Goal: Task Accomplishment & Management: Manage account settings

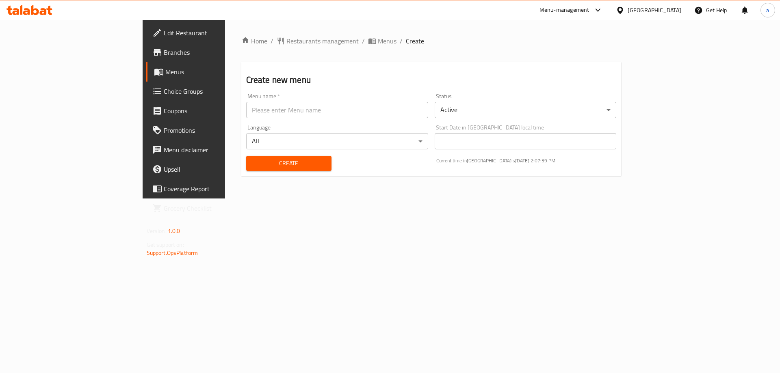
click at [164, 56] on span "Branches" at bounding box center [215, 53] width 103 height 10
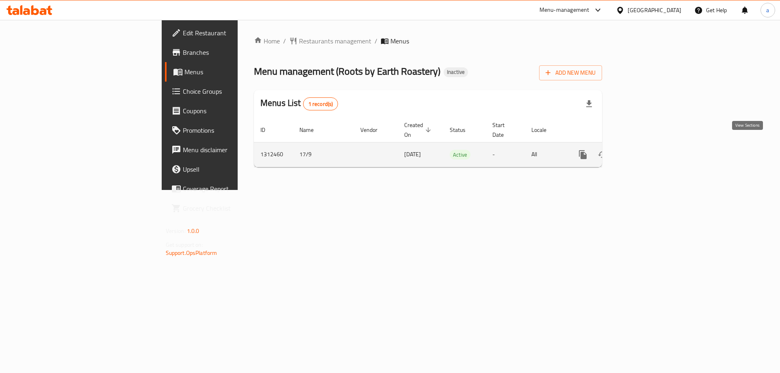
click at [645, 151] on icon "enhanced table" at bounding box center [641, 154] width 7 height 7
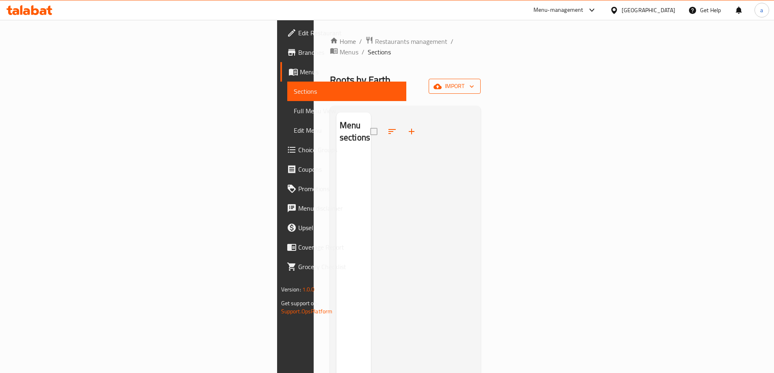
click at [474, 81] on span "import" at bounding box center [454, 86] width 39 height 10
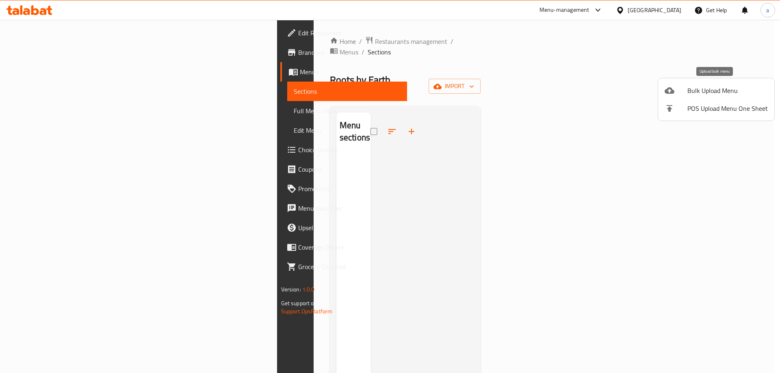
click at [715, 93] on span "Bulk Upload Menu" at bounding box center [727, 91] width 80 height 10
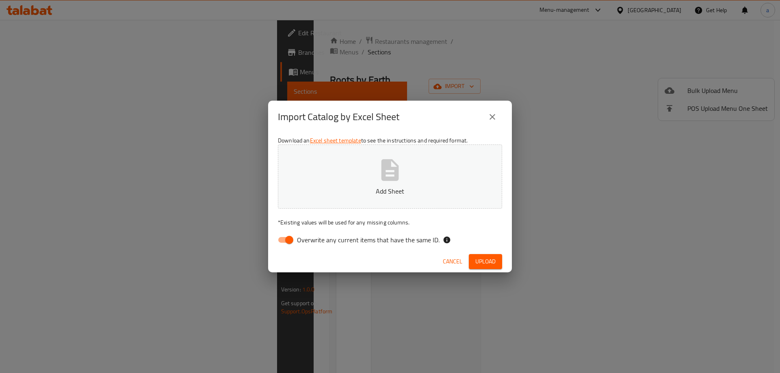
click at [281, 238] on input "Overwrite any current items that have the same ID." at bounding box center [289, 239] width 46 height 15
checkbox input "false"
click at [489, 262] on span "Upload" at bounding box center [485, 262] width 20 height 10
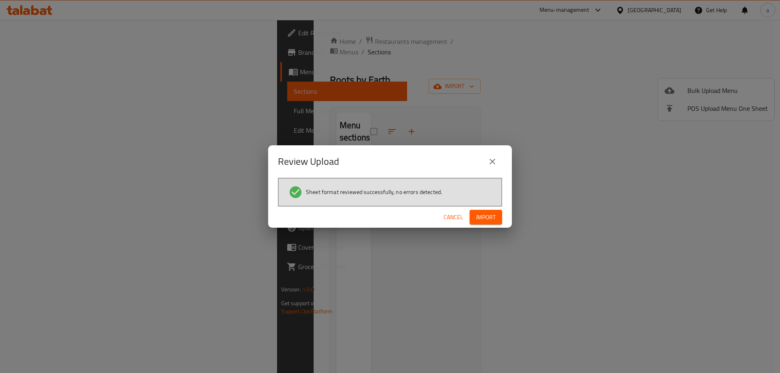
click at [486, 221] on span "Import" at bounding box center [485, 217] width 19 height 10
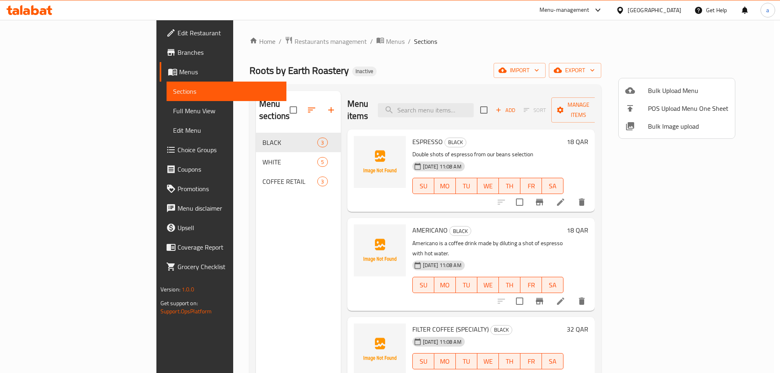
click at [489, 37] on div at bounding box center [390, 186] width 780 height 373
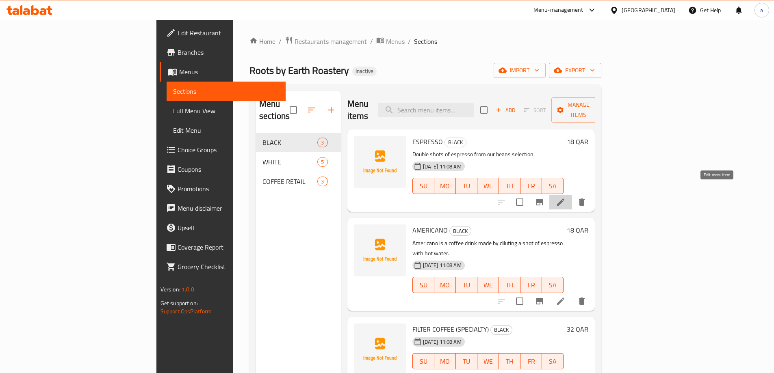
click at [564, 199] on icon at bounding box center [560, 202] width 7 height 7
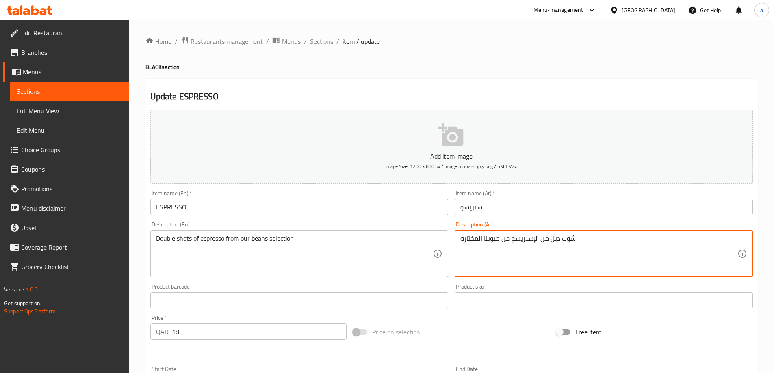
drag, startPoint x: 560, startPoint y: 239, endPoint x: 547, endPoint y: 239, distance: 13.0
click at [573, 238] on textarea "شوت من الإسبريسو من حبوبنا المختاره" at bounding box center [598, 254] width 277 height 39
click at [580, 241] on textarea "شوت من الإسبريسو من حبوبنا المختاره" at bounding box center [598, 254] width 277 height 39
paste textarea "دبل"
click at [461, 239] on textarea "شوت من الإسبريسو من حبوبنا المختاره" at bounding box center [598, 254] width 277 height 39
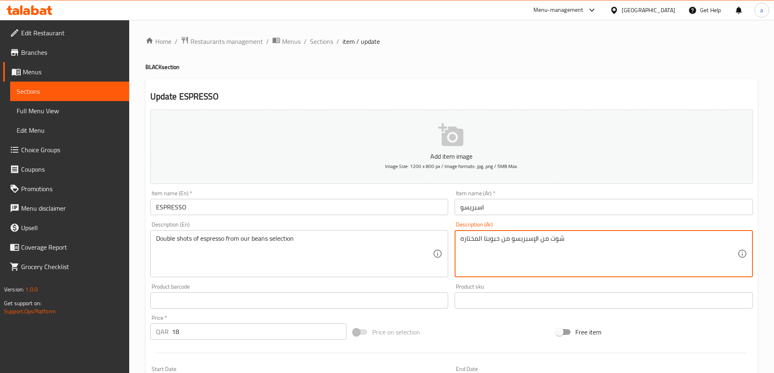
paste textarea "دبل"
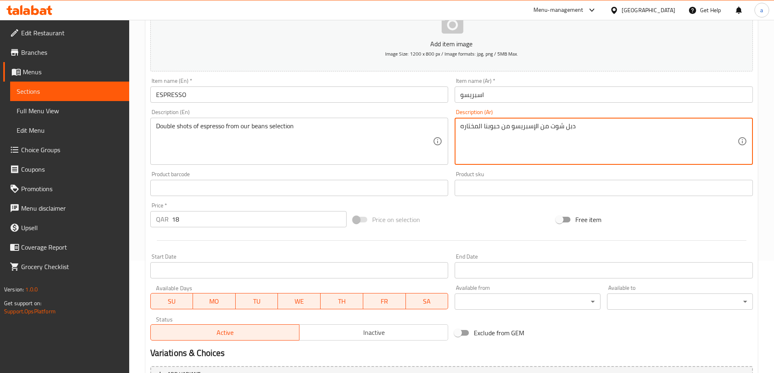
scroll to position [201, 0]
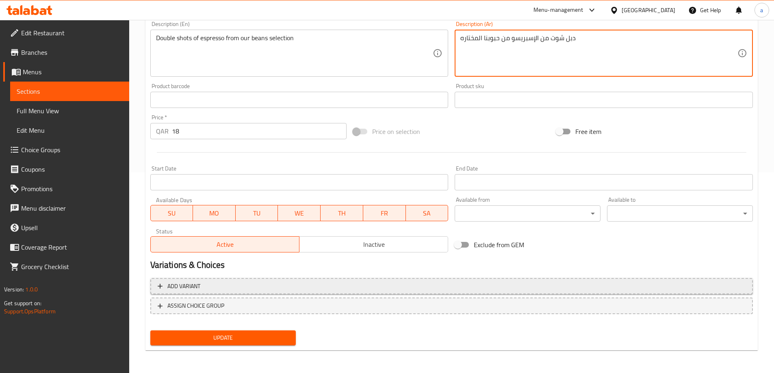
type textarea "دبل شوت من الإسبريسو من حبوبنا المختاره"
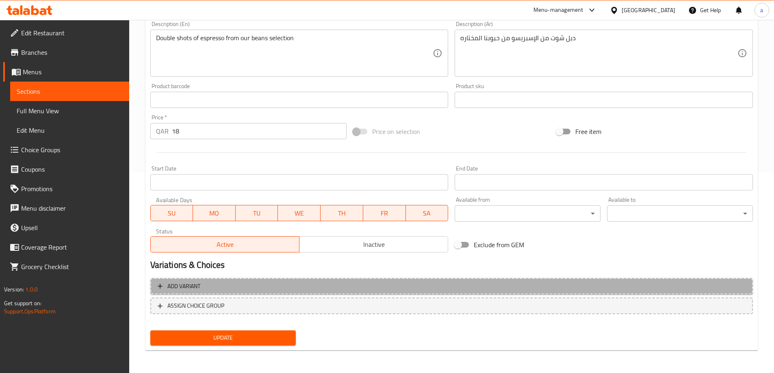
click at [259, 292] on button "Add variant" at bounding box center [451, 286] width 602 height 17
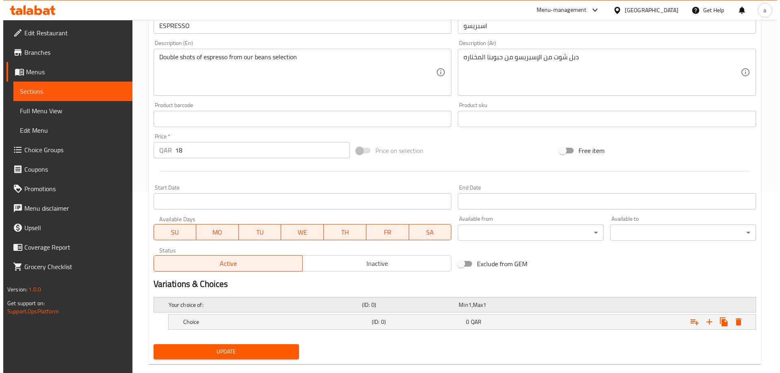
scroll to position [195, 0]
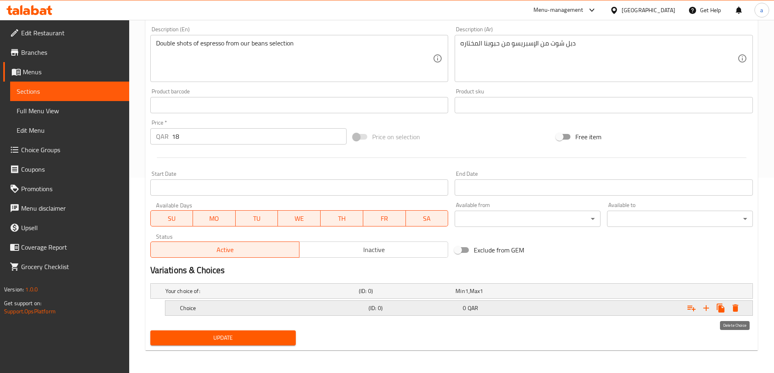
click at [733, 310] on icon "Expand" at bounding box center [735, 308] width 6 height 7
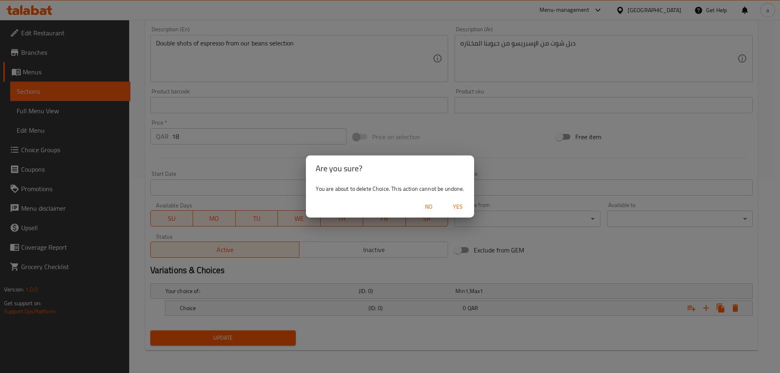
click at [458, 206] on span "Yes" at bounding box center [457, 207] width 19 height 10
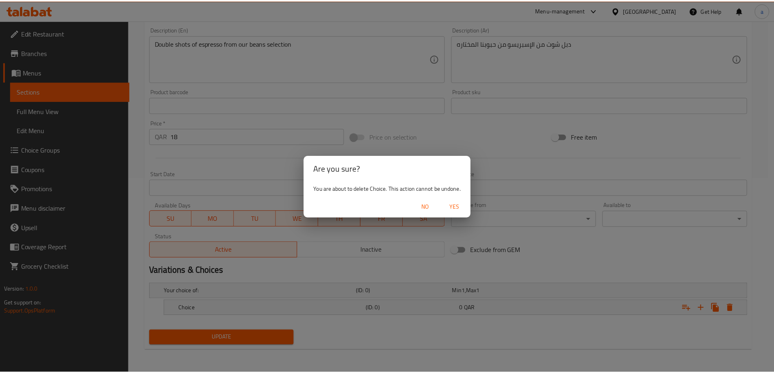
scroll to position [192, 0]
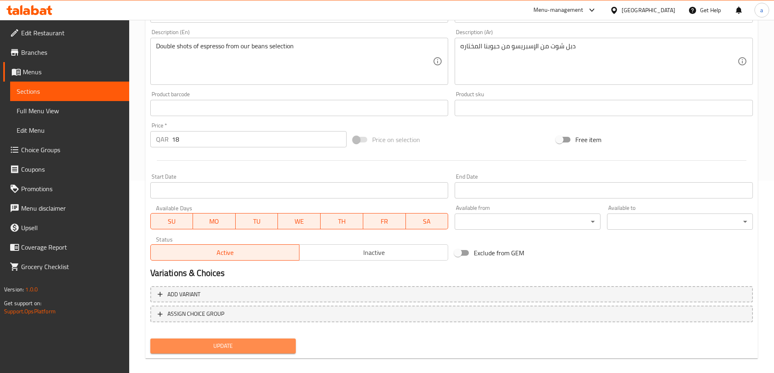
click at [243, 348] on span "Update" at bounding box center [223, 346] width 133 height 10
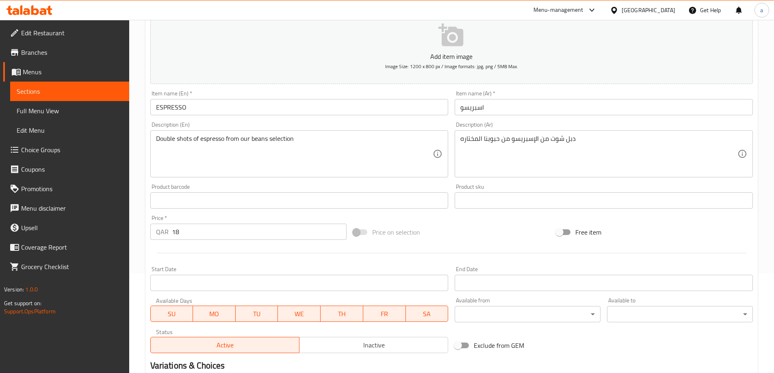
scroll to position [201, 0]
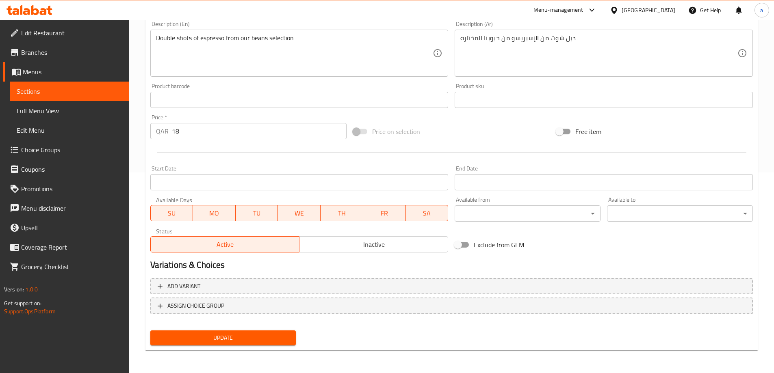
click at [240, 342] on span "Update" at bounding box center [223, 338] width 133 height 10
click at [84, 108] on span "Full Menu View" at bounding box center [70, 111] width 106 height 10
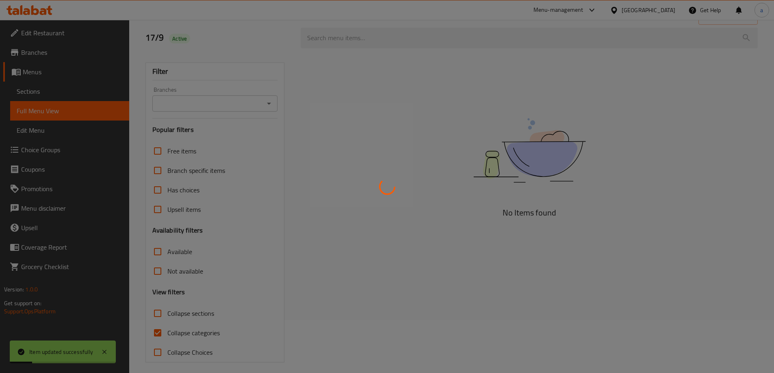
click at [93, 91] on div at bounding box center [387, 186] width 774 height 373
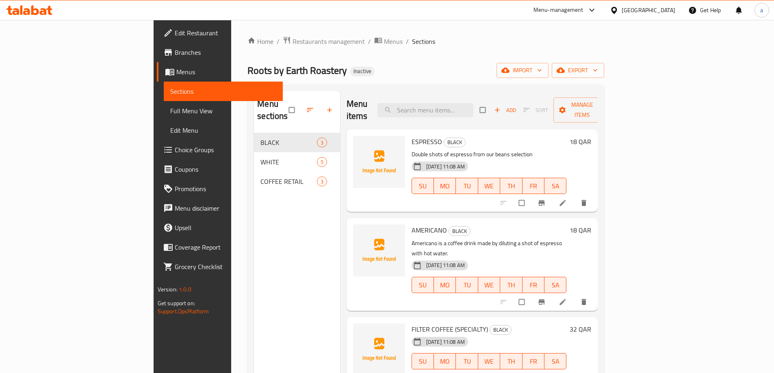
click at [170, 111] on span "Full Menu View" at bounding box center [223, 111] width 106 height 10
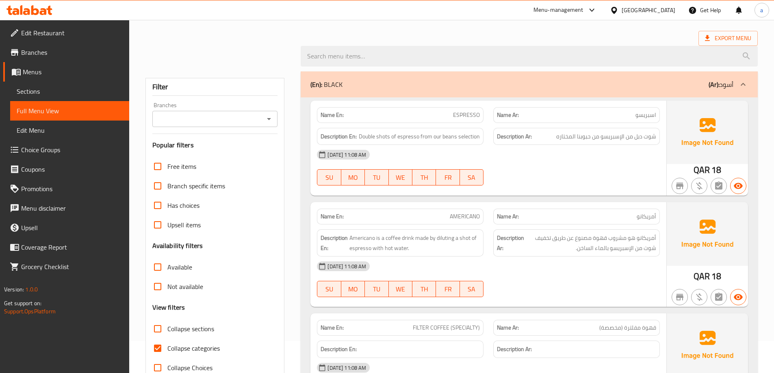
scroll to position [122, 0]
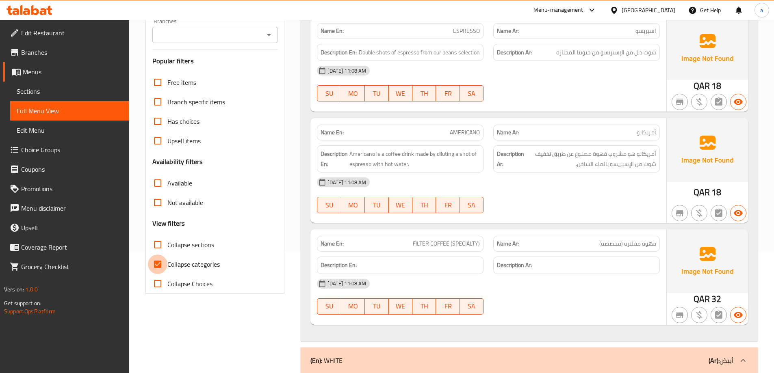
click at [160, 262] on input "Collapse categories" at bounding box center [157, 264] width 19 height 19
checkbox input "false"
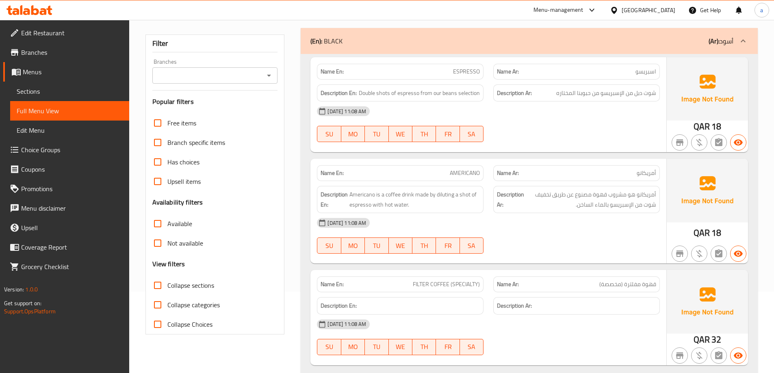
scroll to position [0, 0]
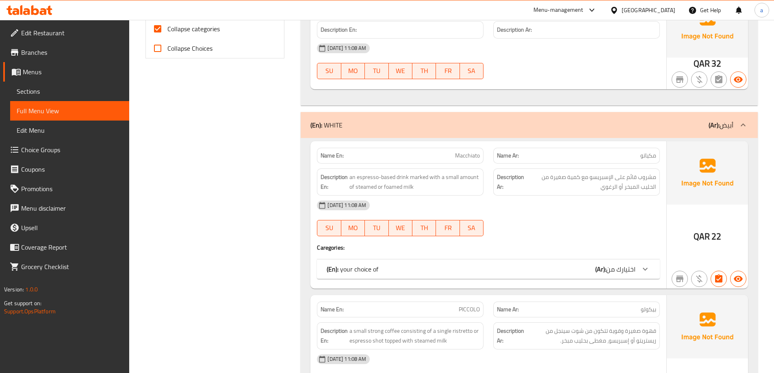
scroll to position [365, 0]
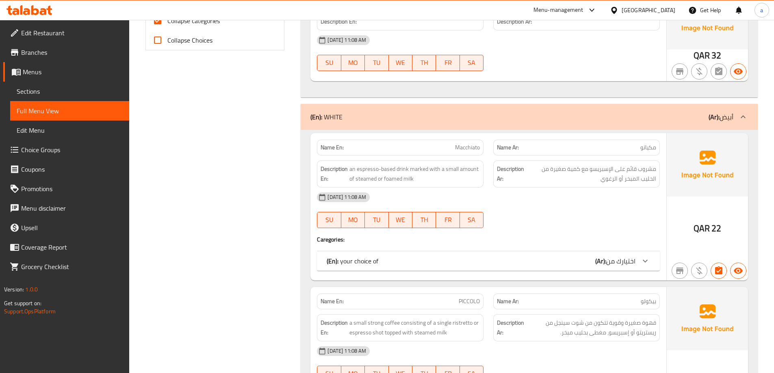
click at [644, 262] on icon at bounding box center [645, 261] width 10 height 10
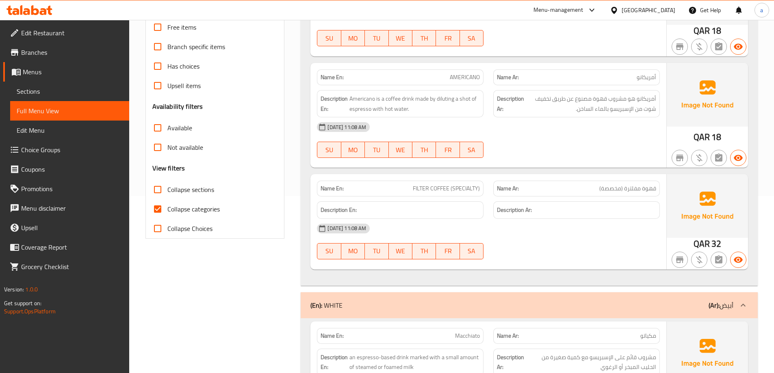
scroll to position [162, 0]
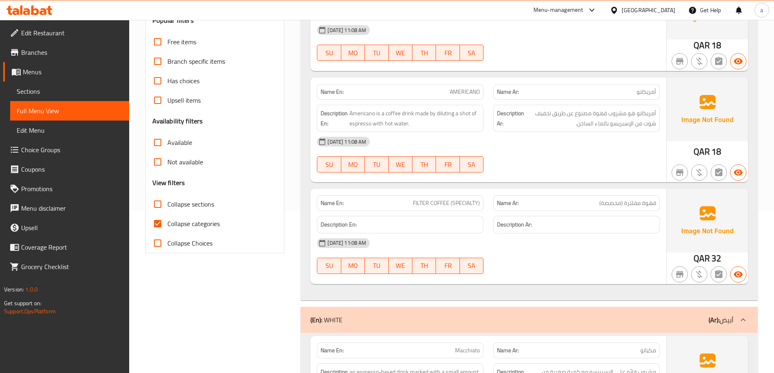
click at [162, 224] on input "Collapse categories" at bounding box center [157, 223] width 19 height 19
checkbox input "false"
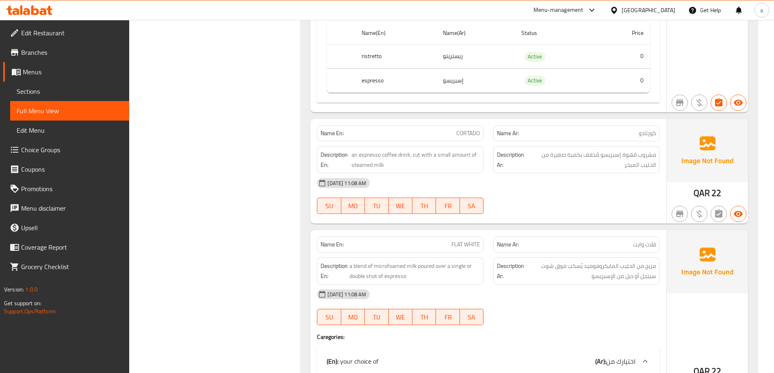
scroll to position [829, 0]
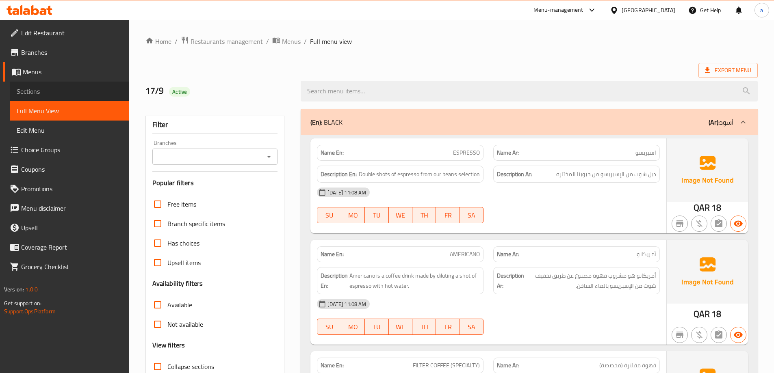
click at [51, 87] on span "Sections" at bounding box center [70, 91] width 106 height 10
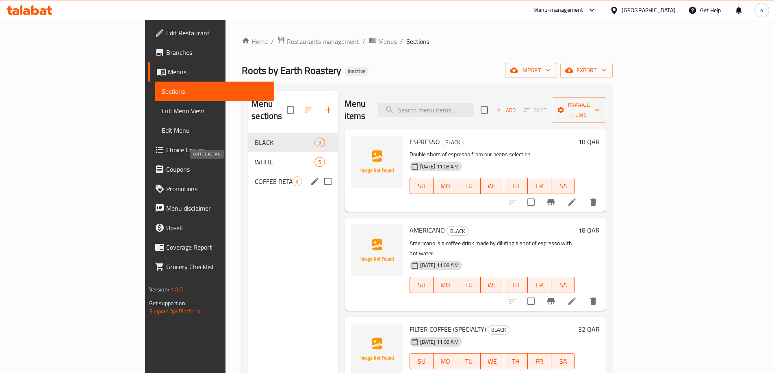
click at [255, 177] on span "COFFEE RETAIL" at bounding box center [273, 182] width 37 height 10
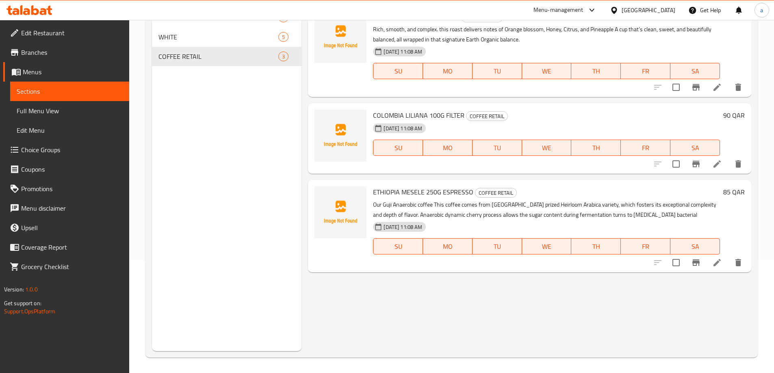
scroll to position [114, 0]
click at [720, 163] on icon at bounding box center [717, 163] width 10 height 10
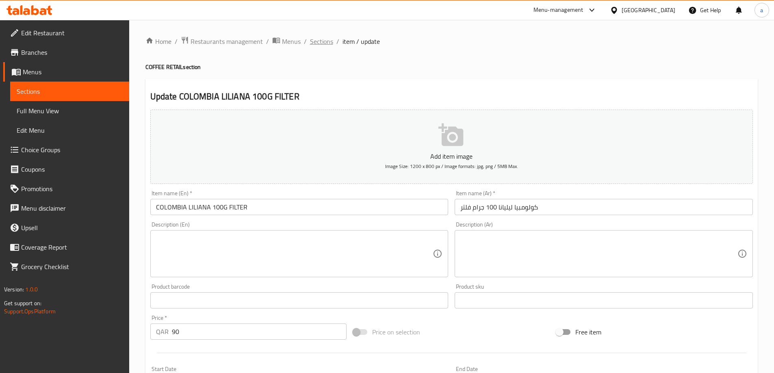
click at [323, 39] on span "Sections" at bounding box center [321, 42] width 23 height 10
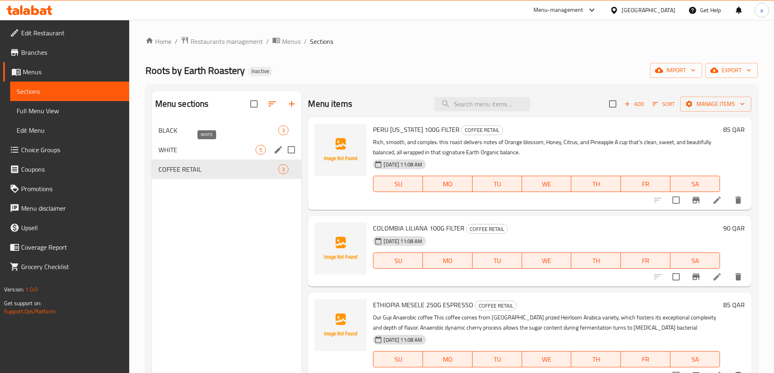
click at [199, 153] on span "WHITE" at bounding box center [206, 150] width 97 height 10
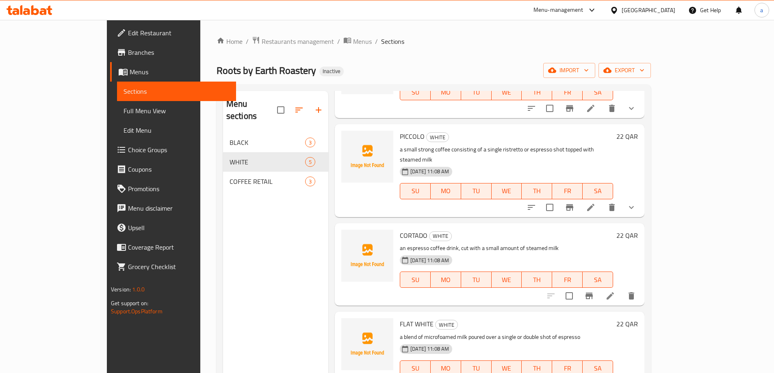
scroll to position [91, 0]
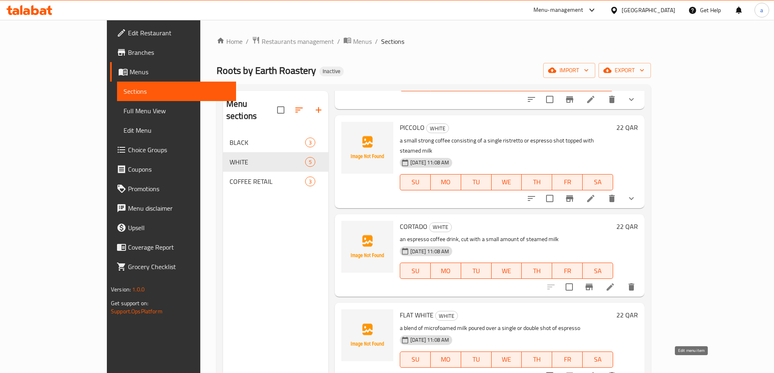
click at [595, 371] on icon at bounding box center [591, 376] width 10 height 10
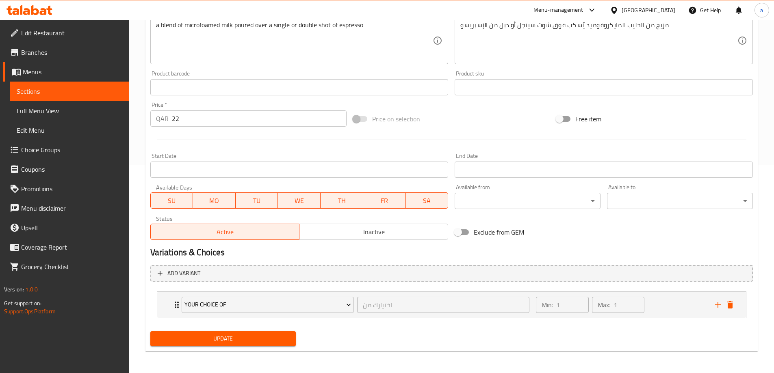
scroll to position [209, 0]
click at [175, 304] on icon "Expand" at bounding box center [177, 304] width 4 height 6
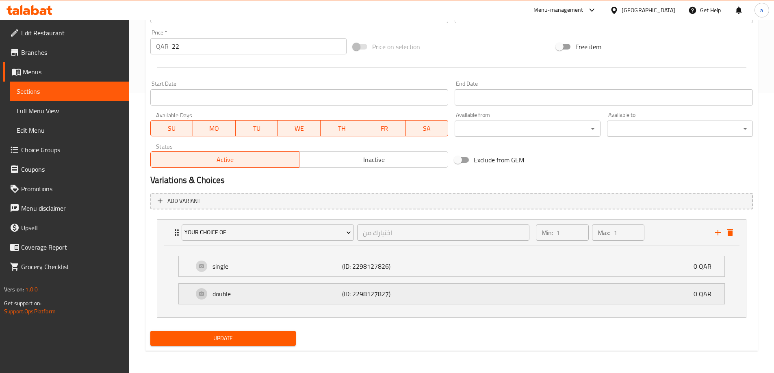
scroll to position [281, 0]
click at [235, 266] on p "single" at bounding box center [277, 266] width 130 height 10
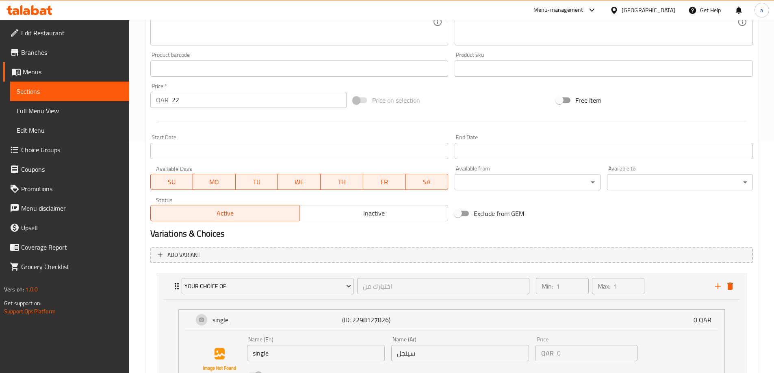
scroll to position [343, 0]
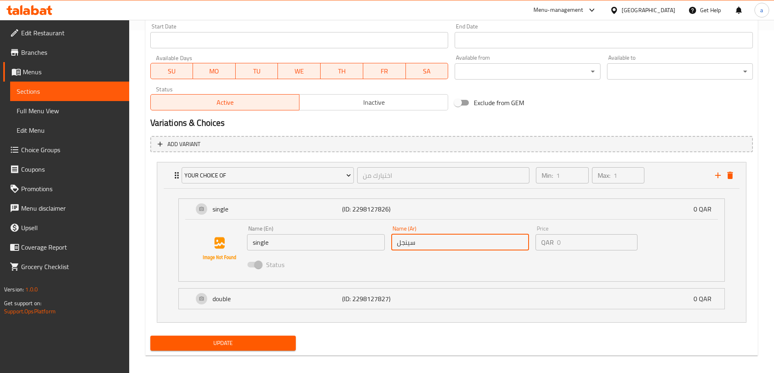
click at [397, 244] on input "سينجل" at bounding box center [460, 242] width 138 height 16
click at [398, 244] on input "سينجل" at bounding box center [460, 242] width 138 height 16
click at [397, 244] on input "سينجل" at bounding box center [460, 242] width 138 height 16
click at [399, 244] on input "سينجل" at bounding box center [460, 242] width 138 height 16
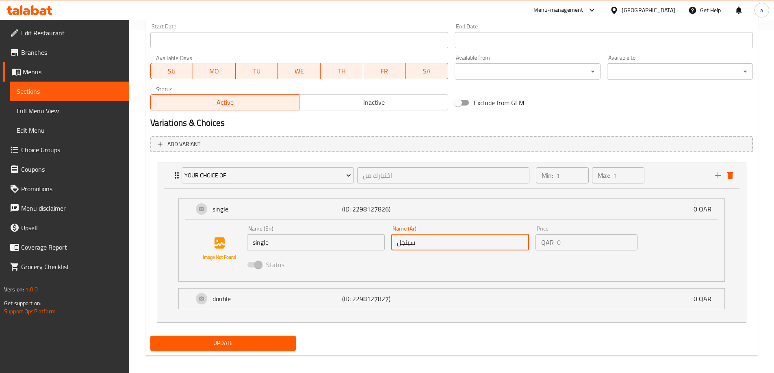
drag, startPoint x: 393, startPoint y: 244, endPoint x: 402, endPoint y: 243, distance: 8.7
click at [393, 244] on input "سينجل" at bounding box center [460, 242] width 138 height 16
click at [409, 241] on input "سينجل" at bounding box center [460, 242] width 138 height 16
click at [421, 241] on input "سينجل" at bounding box center [460, 242] width 138 height 16
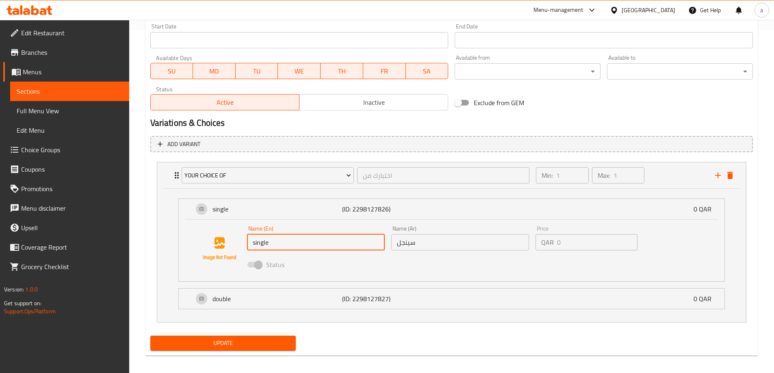
click at [260, 241] on input "single" at bounding box center [316, 242] width 138 height 16
click at [276, 241] on input "single" at bounding box center [316, 242] width 138 height 16
drag, startPoint x: 311, startPoint y: 242, endPoint x: 321, endPoint y: 242, distance: 9.3
click at [314, 242] on input "single" at bounding box center [316, 242] width 138 height 16
click at [337, 240] on input "single" at bounding box center [316, 242] width 138 height 16
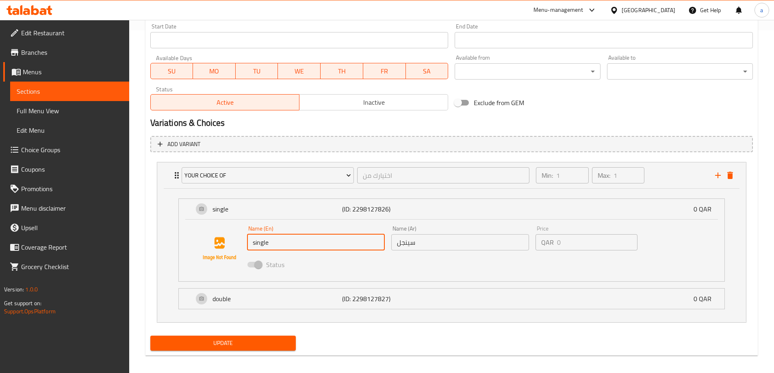
scroll to position [348, 0]
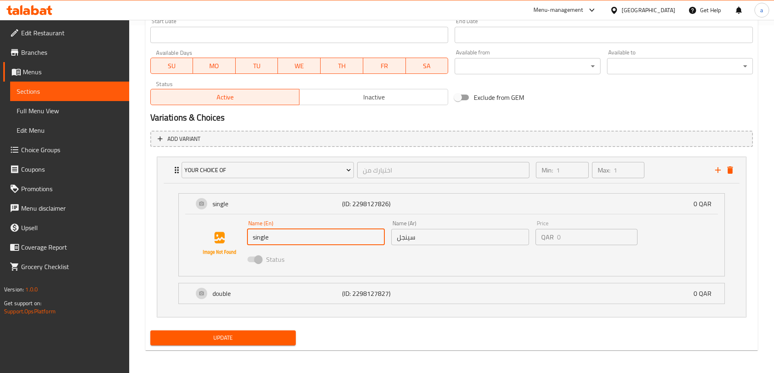
click at [298, 239] on input "single" at bounding box center [316, 237] width 138 height 16
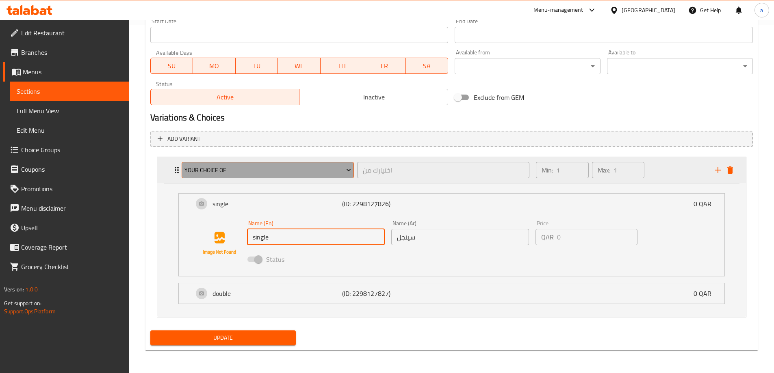
click at [346, 172] on icon "Expand" at bounding box center [348, 170] width 8 height 8
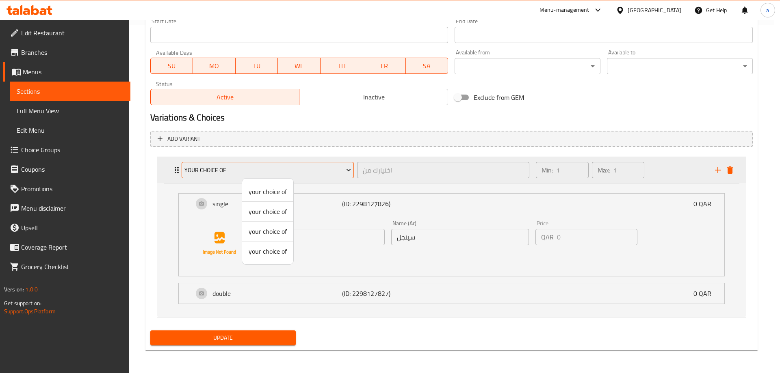
click at [346, 172] on div at bounding box center [390, 186] width 780 height 373
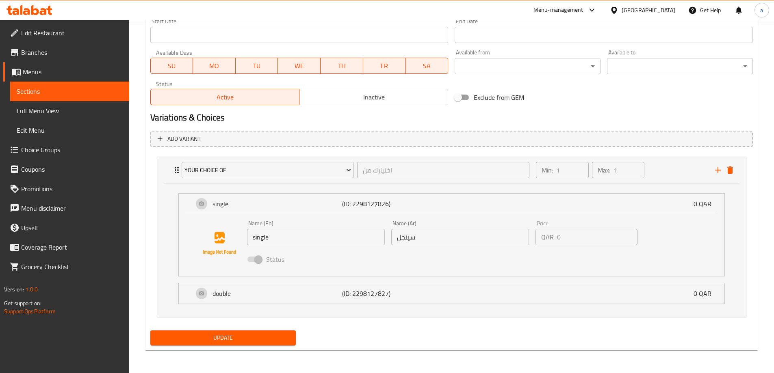
click at [86, 152] on span "Choice Groups" at bounding box center [72, 150] width 102 height 10
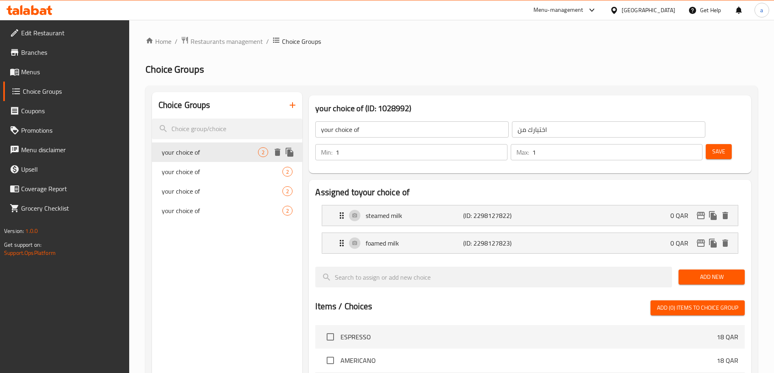
click at [216, 149] on span "your choice of" at bounding box center [210, 152] width 97 height 10
click at [227, 169] on span "your choice of" at bounding box center [210, 172] width 97 height 10
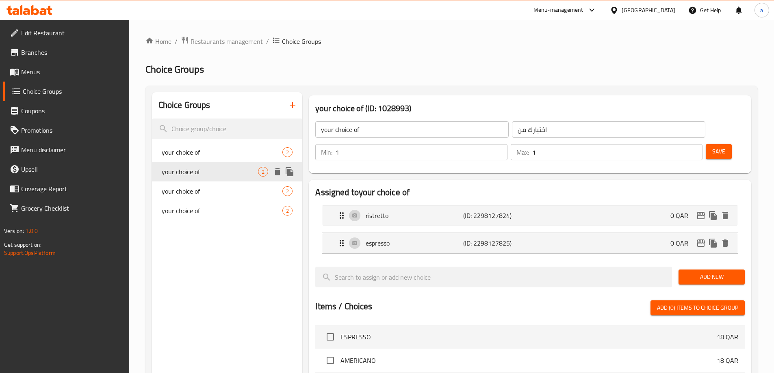
click at [221, 179] on div "your choice of 2" at bounding box center [227, 171] width 151 height 19
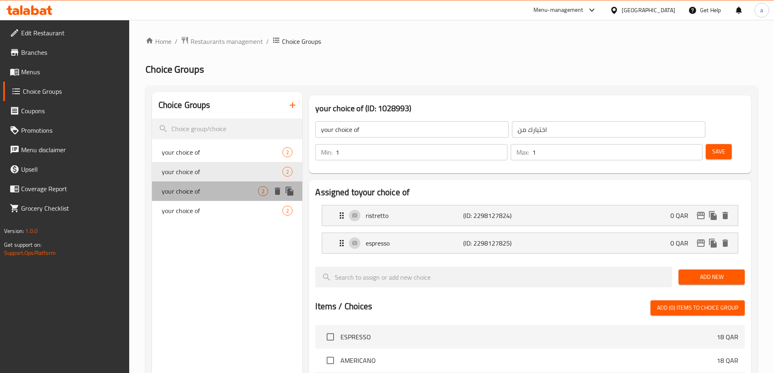
click at [219, 186] on span "your choice of" at bounding box center [210, 191] width 97 height 10
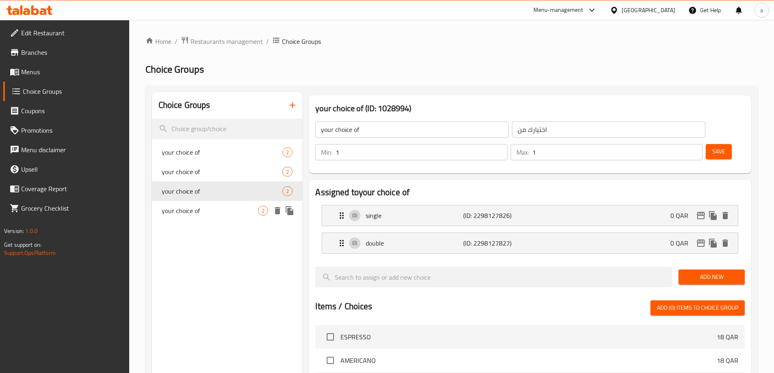
click at [209, 208] on span "your choice of" at bounding box center [210, 211] width 97 height 10
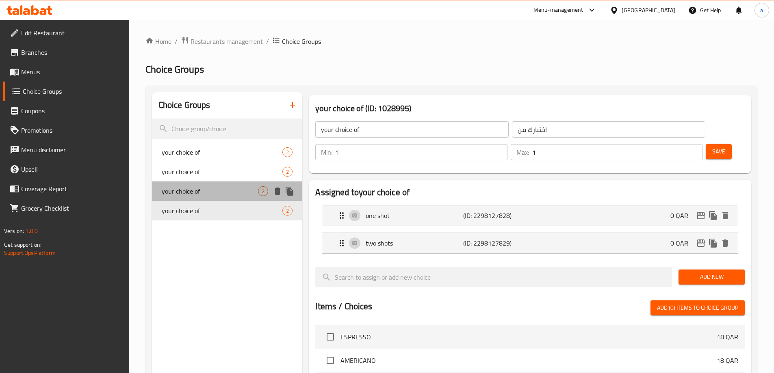
click at [213, 195] on span "your choice of" at bounding box center [210, 191] width 97 height 10
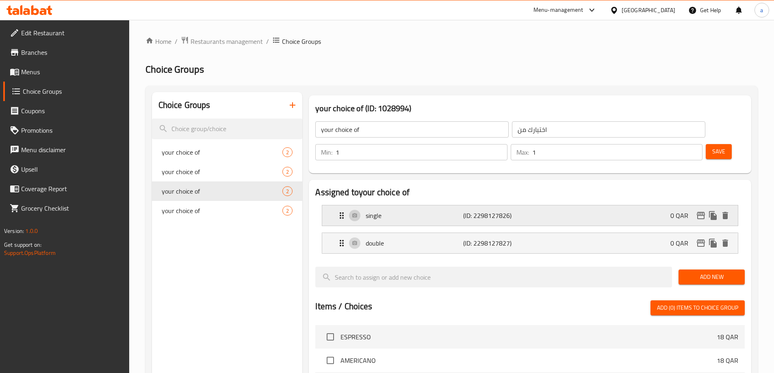
click at [342, 211] on icon "Expand" at bounding box center [342, 216] width 10 height 10
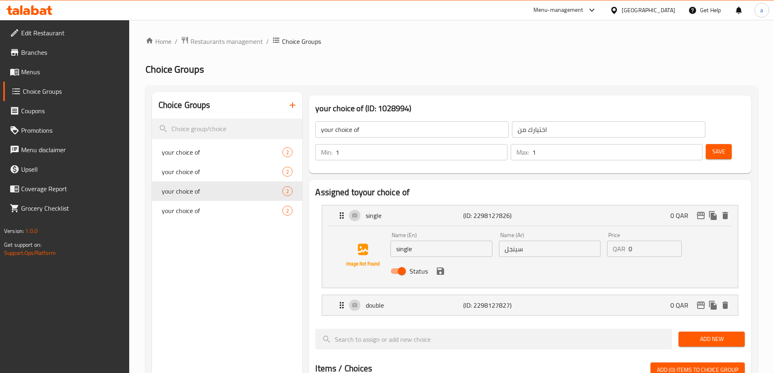
click at [503, 241] on input "سينجل" at bounding box center [550, 249] width 102 height 16
click at [528, 241] on input "سينجل" at bounding box center [550, 249] width 102 height 16
type input "سينجل شوت"
click at [424, 241] on input "single" at bounding box center [441, 249] width 102 height 16
click at [442, 268] on icon "save" at bounding box center [440, 271] width 7 height 7
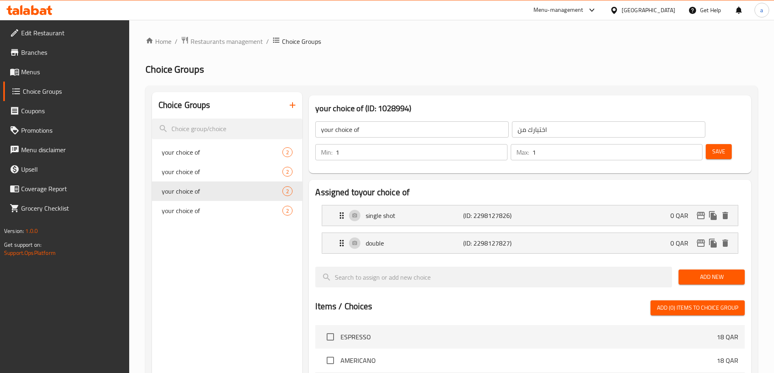
type input "single shot"
click at [342, 238] on icon "Expand" at bounding box center [342, 243] width 10 height 10
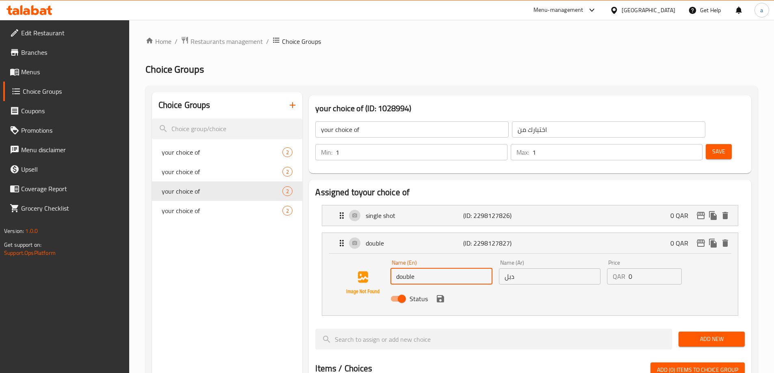
click at [465, 268] on input "double" at bounding box center [441, 276] width 102 height 16
type input "double shot"
click at [520, 268] on input "دبل" at bounding box center [550, 276] width 102 height 16
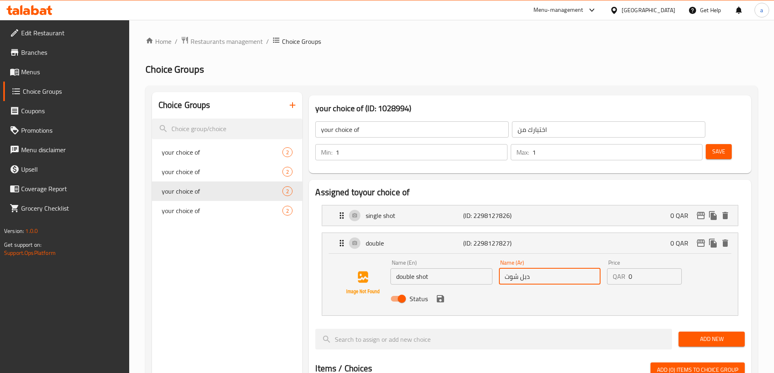
type input "دبل شوت"
click at [437, 294] on icon "save" at bounding box center [440, 299] width 10 height 10
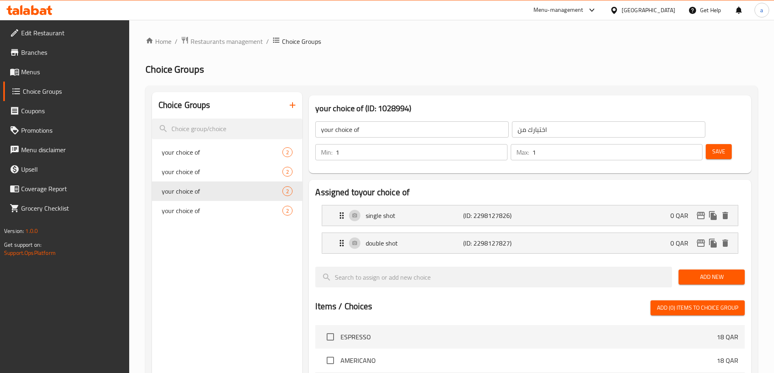
click at [89, 80] on link "Menus" at bounding box center [66, 71] width 126 height 19
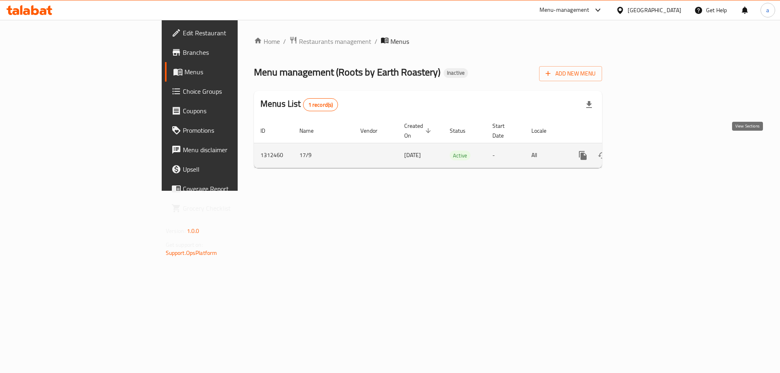
click at [646, 151] on icon "enhanced table" at bounding box center [641, 156] width 10 height 10
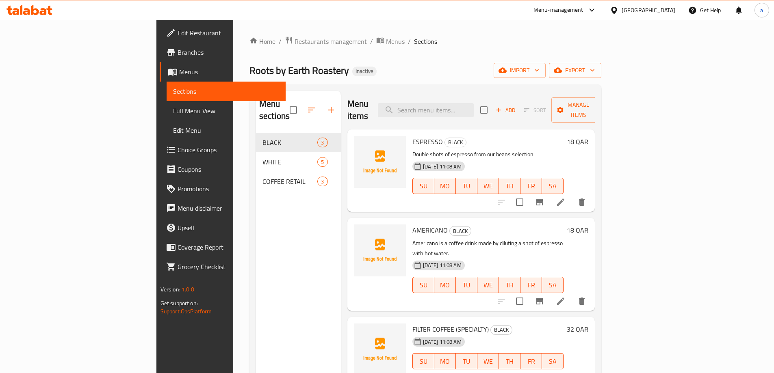
click at [166, 117] on link "Full Menu View" at bounding box center [225, 110] width 119 height 19
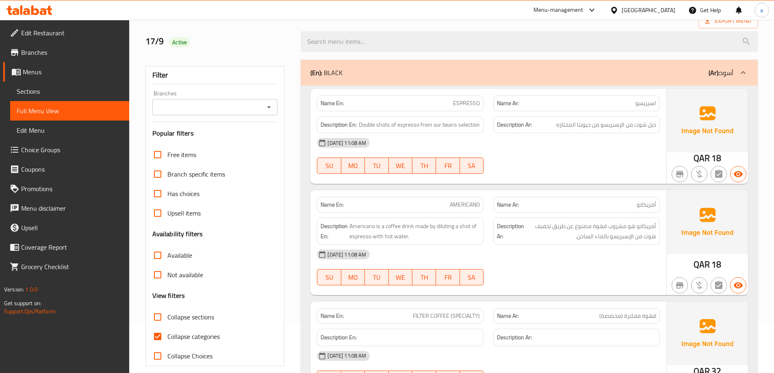
scroll to position [81, 0]
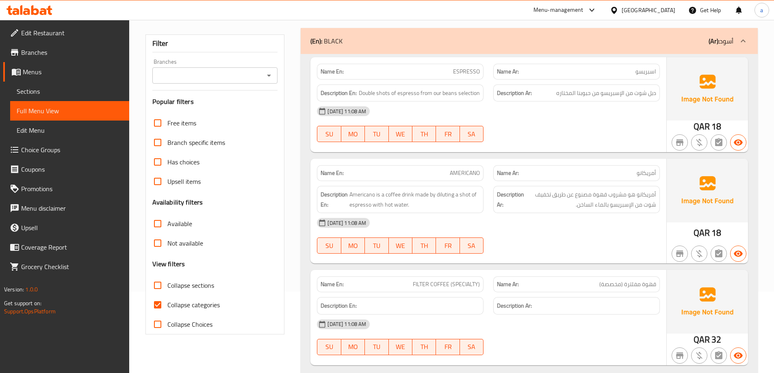
click at [167, 313] on input "Collapse categories" at bounding box center [157, 304] width 19 height 19
checkbox input "false"
click at [395, 204] on span "Americano is a coffee drink made by diluting a shot of espresso with hot water." at bounding box center [414, 200] width 130 height 20
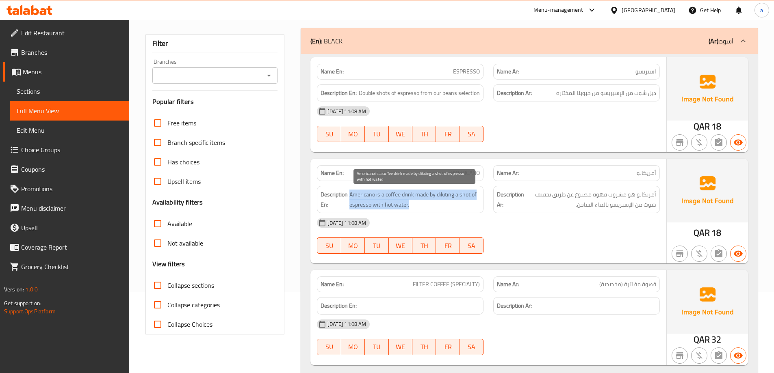
click at [395, 204] on span "Americano is a coffee drink made by diluting a shot of espresso with hot water." at bounding box center [414, 200] width 130 height 20
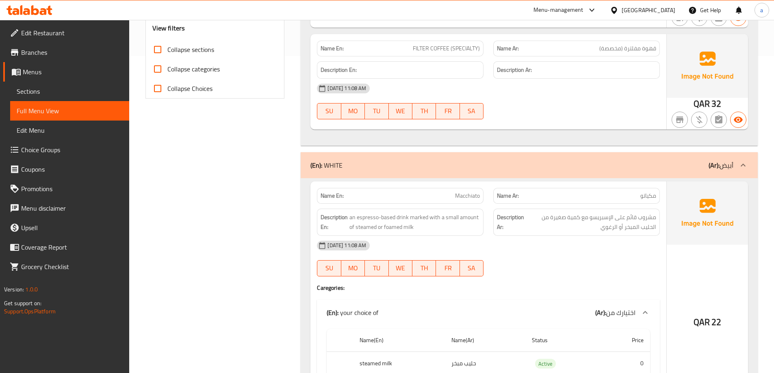
scroll to position [325, 0]
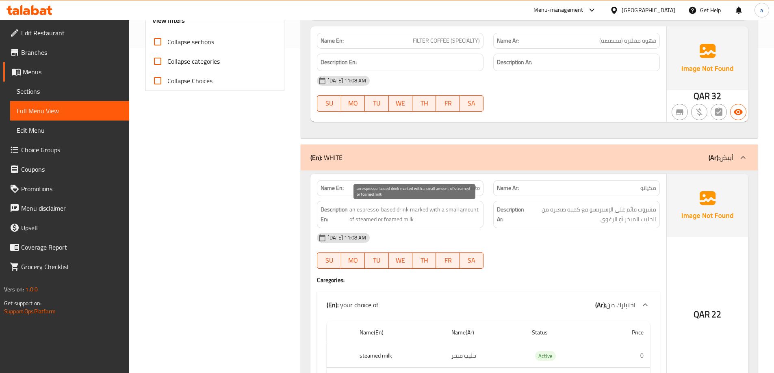
click at [411, 207] on span "an espresso-based drink marked with a small amount of steamed or foamed milk" at bounding box center [414, 215] width 130 height 20
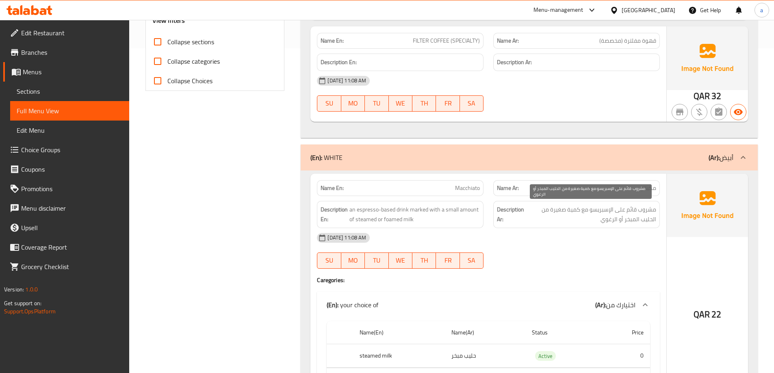
click at [588, 210] on span "مشروب قائم على الإسبريسو مع كمية صغيرة من الحليب المبخر أو الرغوي" at bounding box center [590, 215] width 130 height 20
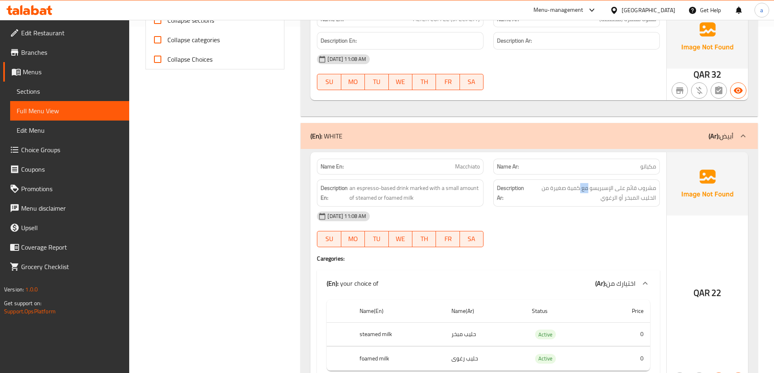
scroll to position [365, 0]
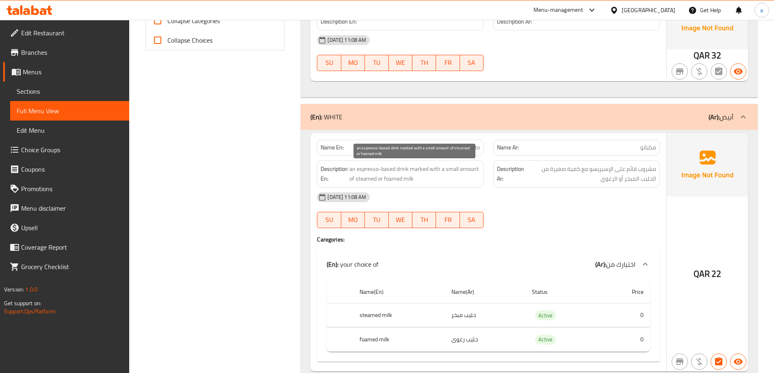
click at [409, 177] on span "an espresso-based drink marked with a small amount of steamed or foamed milk" at bounding box center [414, 174] width 130 height 20
copy span "an espresso-based drink marked with a small amount of steamed or foamed milk"
click at [422, 171] on span "an espresso-based drink marked with a small amount of steamed or foamed milk" at bounding box center [414, 174] width 130 height 20
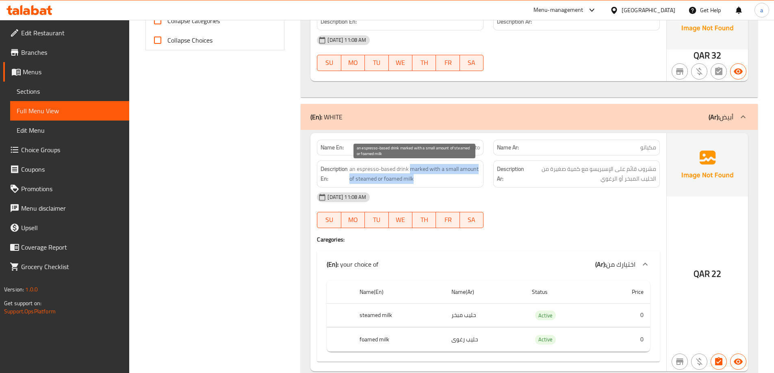
drag, startPoint x: 422, startPoint y: 171, endPoint x: 465, endPoint y: 181, distance: 44.6
click at [465, 181] on span "an espresso-based drink marked with a small amount of steamed or foamed milk" at bounding box center [414, 174] width 130 height 20
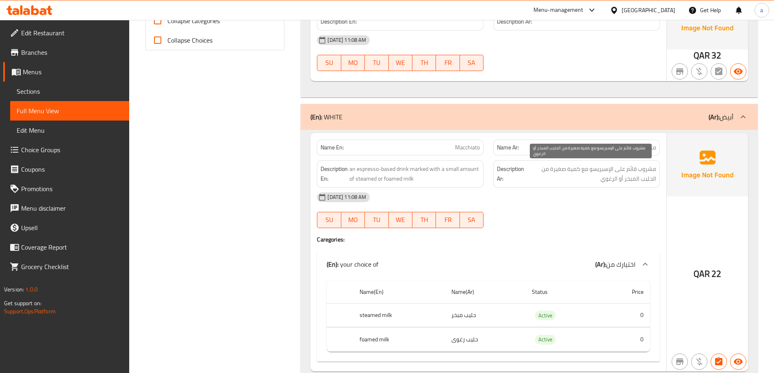
click at [581, 175] on span "مشروب قائم على الإسبريسو مع كمية صغيرة من الحليب المبخر أو الرغوي" at bounding box center [590, 174] width 130 height 20
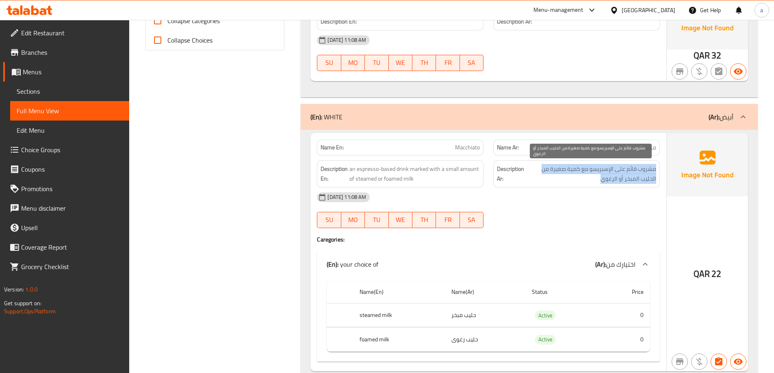
click at [581, 175] on span "مشروب قائم على الإسبريسو مع كمية صغيرة من الحليب المبخر أو الرغوي" at bounding box center [590, 174] width 130 height 20
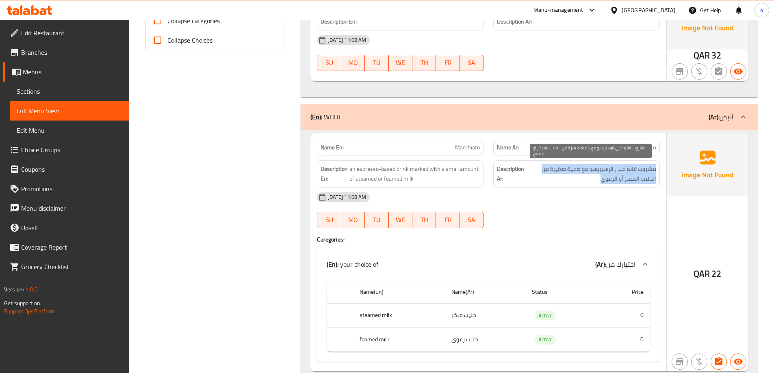
click at [581, 175] on span "مشروب قائم على الإسبريسو مع كمية صغيرة من الحليب المبخر أو الرغوي" at bounding box center [590, 174] width 130 height 20
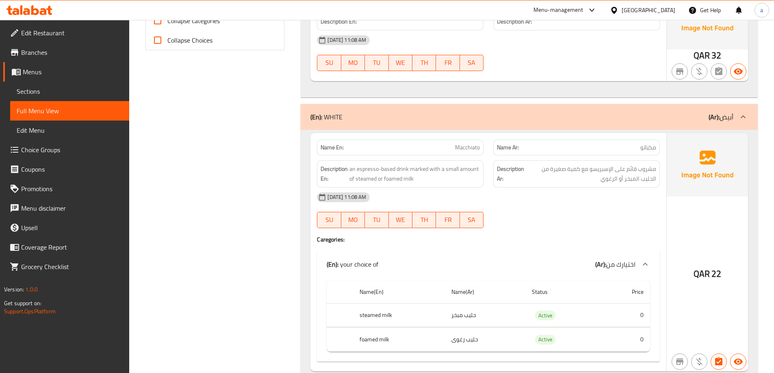
click at [436, 147] on p "Name En: Macchiato" at bounding box center [399, 147] width 159 height 9
copy span "Macchiato"
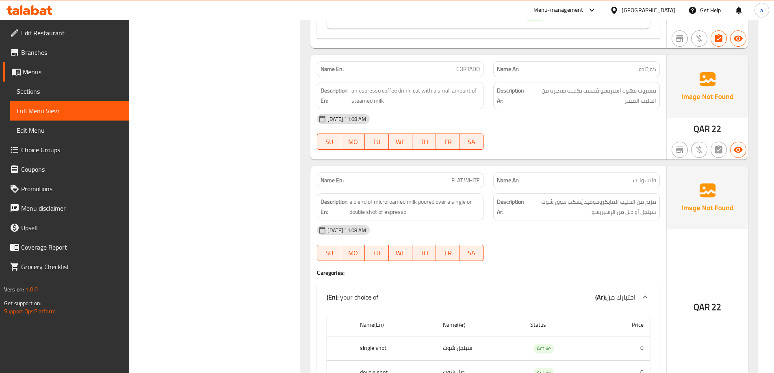
scroll to position [934, 0]
click at [438, 203] on span "a blend of microfoamed milk poured over a single or double shot of espresso" at bounding box center [414, 207] width 130 height 20
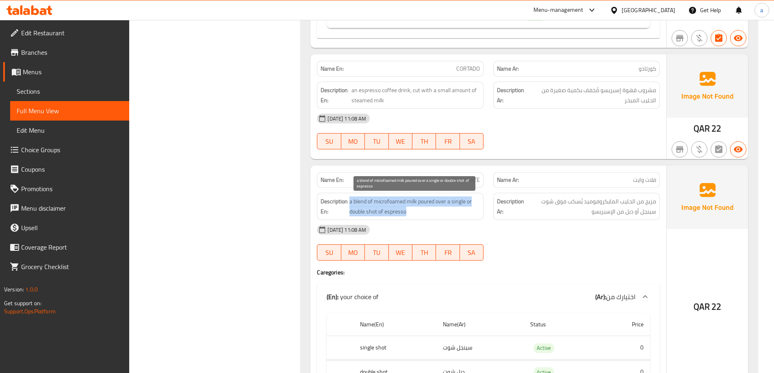
click at [438, 203] on span "a blend of microfoamed milk poured over a single or double shot of espresso" at bounding box center [414, 207] width 130 height 20
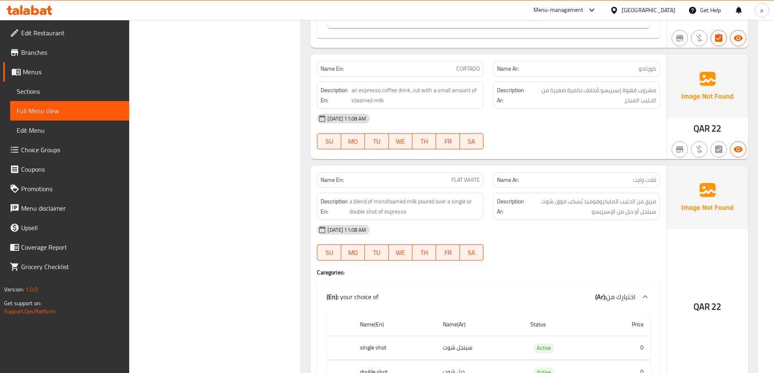
click at [463, 178] on span "FLAT WHITE" at bounding box center [465, 180] width 28 height 9
click at [448, 209] on span "a blend of microfoamed milk poured over a single or double shot of espresso" at bounding box center [414, 207] width 130 height 20
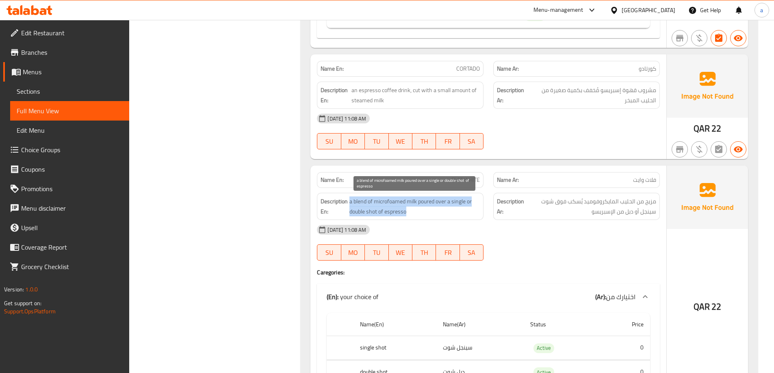
click at [448, 209] on span "a blend of microfoamed milk poured over a single or double shot of espresso" at bounding box center [414, 207] width 130 height 20
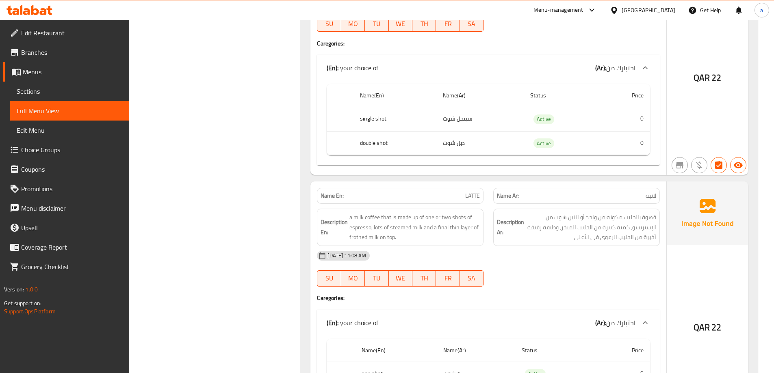
scroll to position [1178, 0]
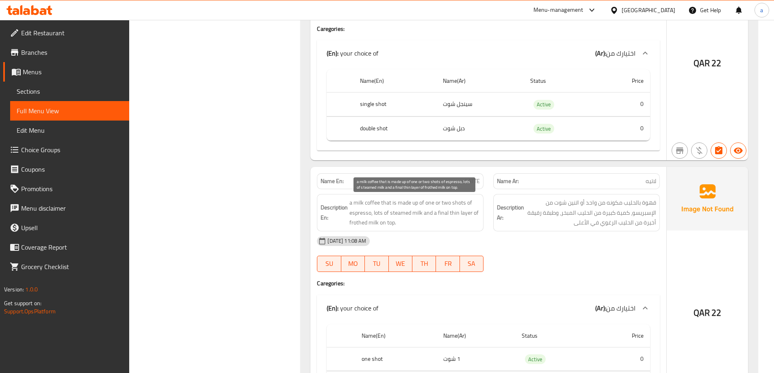
click at [434, 214] on span "a milk coffee that is made up of one or two shots of espresso, lots of steamed …" at bounding box center [414, 213] width 130 height 30
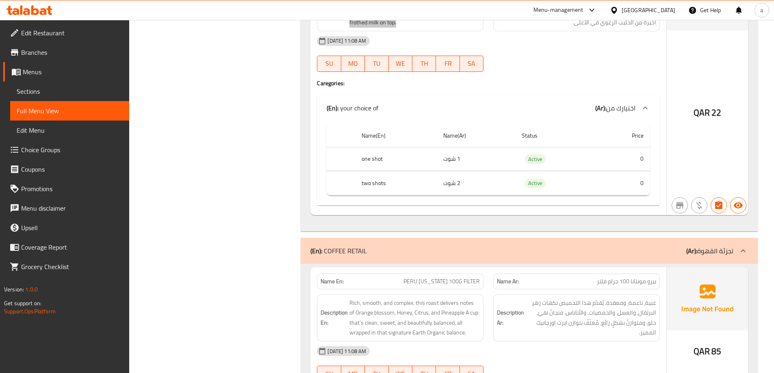
scroll to position [1502, 0]
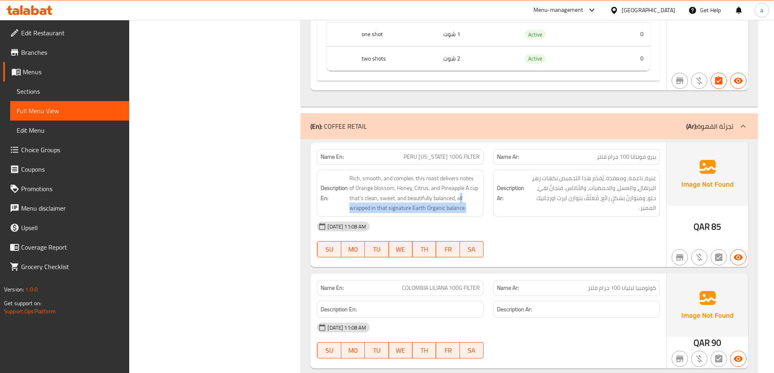
drag, startPoint x: 456, startPoint y: 199, endPoint x: 464, endPoint y: 215, distance: 17.6
click at [464, 215] on div "Description En: Rich, smooth, and complex. this roast delivers notes of Orange …" at bounding box center [400, 193] width 166 height 47
copy span "all wrapped in that signature Earth Organic balance"
click at [525, 188] on h6 "Description Ar: غنية، ناعمة، ومعقدة. يُقدّم هذا التحميص نكهات زهر البرتقال، وال…" at bounding box center [576, 193] width 159 height 40
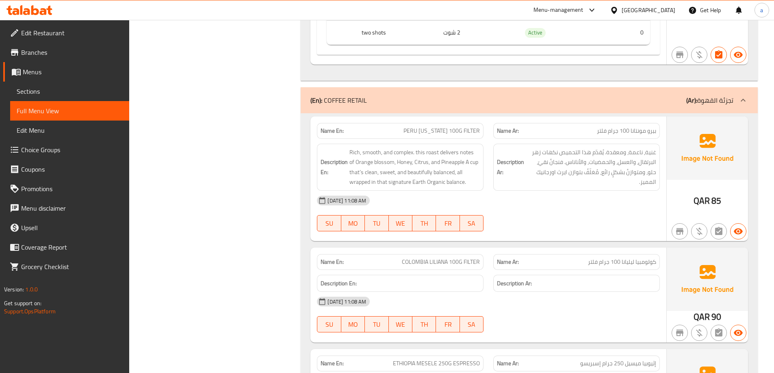
scroll to position [1543, 0]
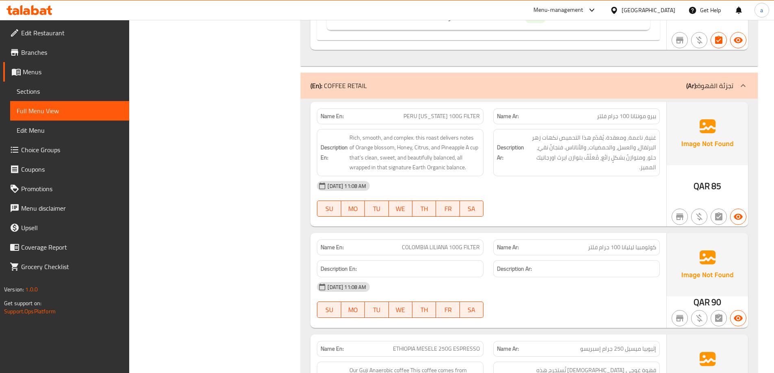
click at [434, 121] on span "PERU [US_STATE] 100G FILTER" at bounding box center [441, 116] width 76 height 9
copy span "PERU [US_STATE] 100G FILTER"
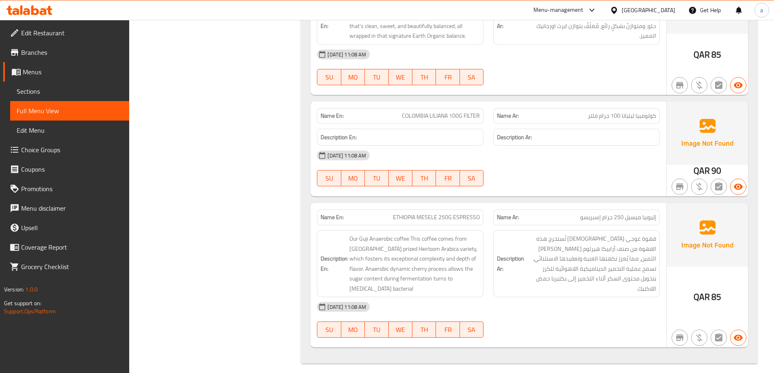
scroll to position [1682, 0]
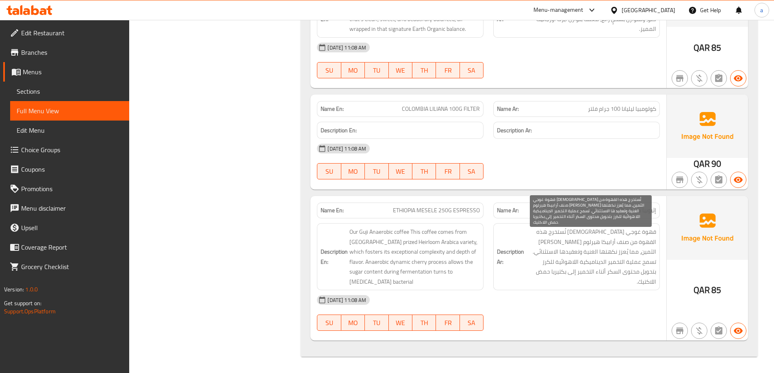
click at [601, 273] on span "قهوة غوجي [DEMOGRAPHIC_DATA] تُستخرج هذه القهوة من صنف أرابيكا هيرلوم [PERSON_N…" at bounding box center [590, 257] width 130 height 60
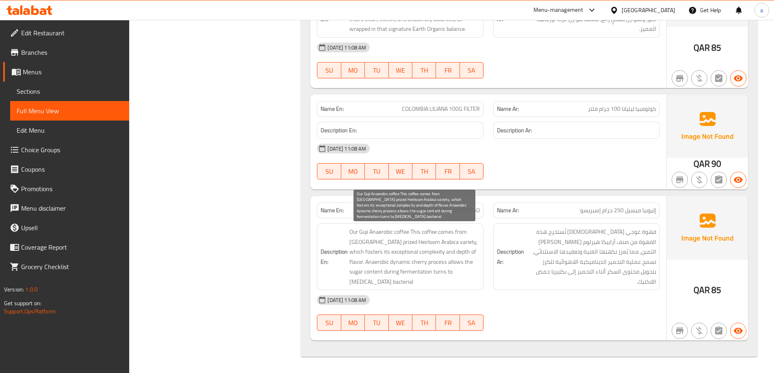
click at [467, 251] on span "Our Guji Anaerobic coffee This coffee comes from [GEOGRAPHIC_DATA] prized Heirl…" at bounding box center [414, 257] width 130 height 60
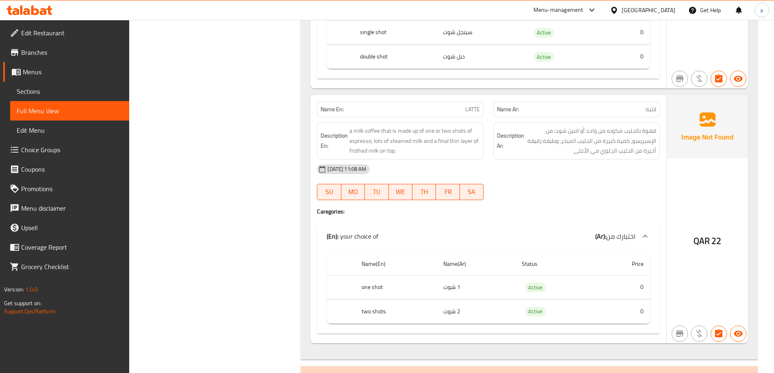
scroll to position [1235, 0]
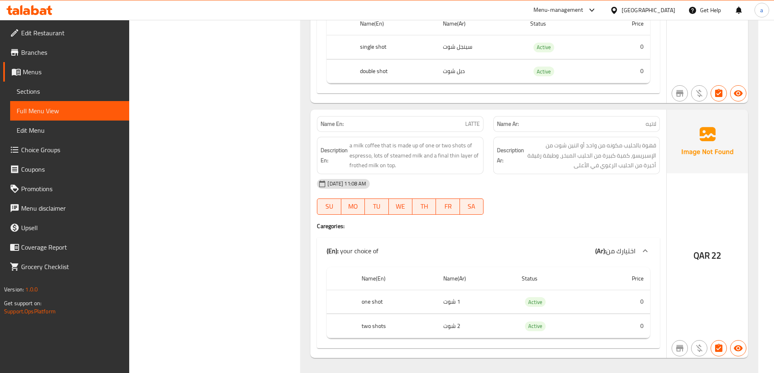
click at [80, 92] on span "Sections" at bounding box center [70, 91] width 106 height 10
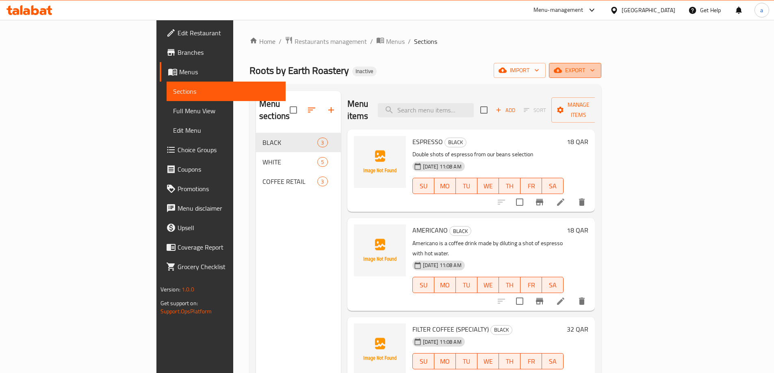
click at [594, 66] on span "export" at bounding box center [574, 70] width 39 height 10
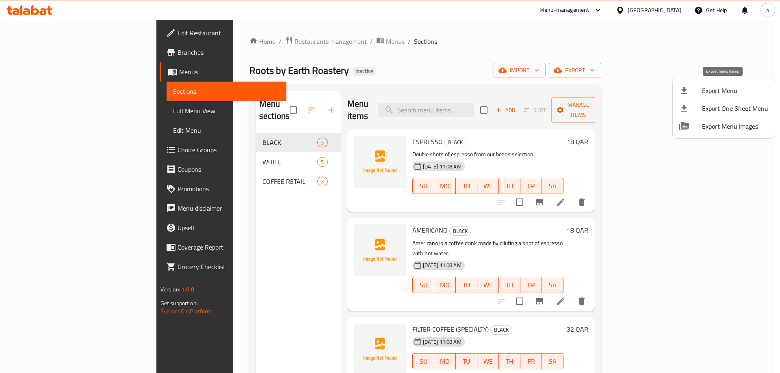
click at [715, 93] on span "Export Menu" at bounding box center [735, 91] width 66 height 10
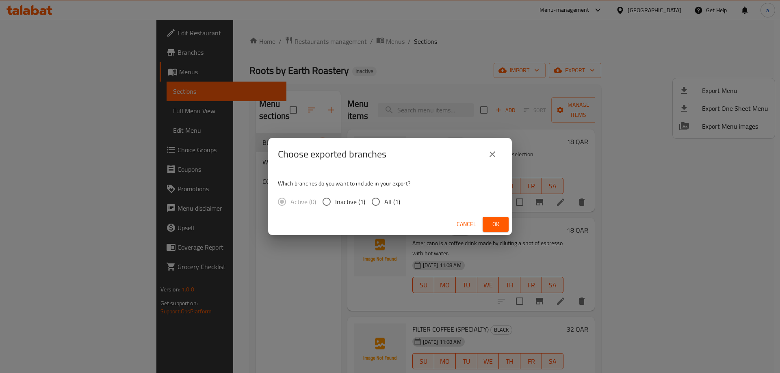
click at [385, 200] on span "All (1)" at bounding box center [392, 202] width 16 height 10
click at [384, 200] on input "All (1)" at bounding box center [375, 201] width 17 height 17
radio input "true"
click at [487, 220] on button "Ok" at bounding box center [495, 224] width 26 height 15
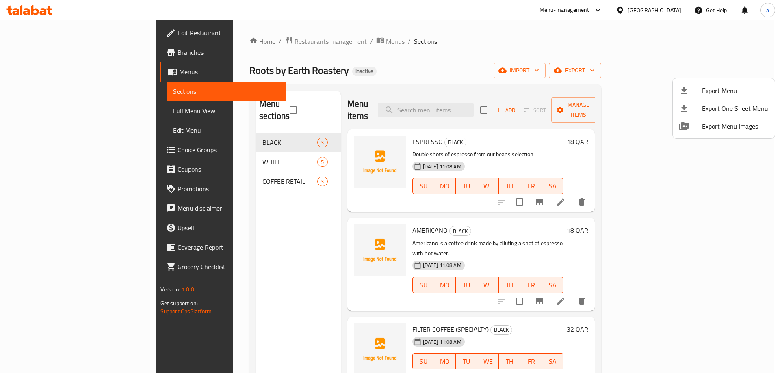
click at [159, 154] on div at bounding box center [390, 186] width 780 height 373
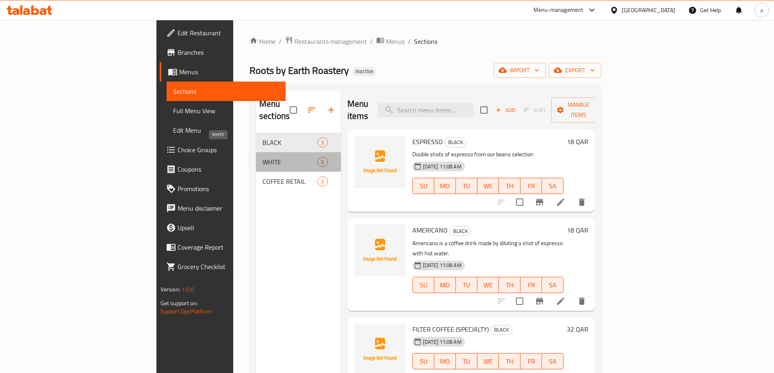
click at [262, 157] on span "WHITE" at bounding box center [289, 162] width 55 height 10
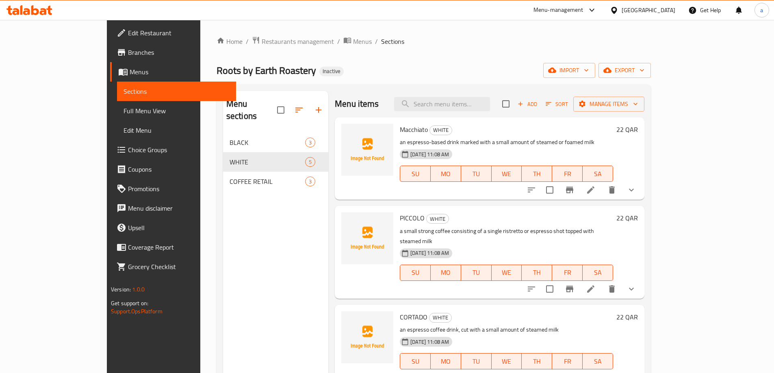
click at [479, 145] on p "an espresso-based drink marked with a small amount of steamed or foamed milk" at bounding box center [506, 142] width 213 height 10
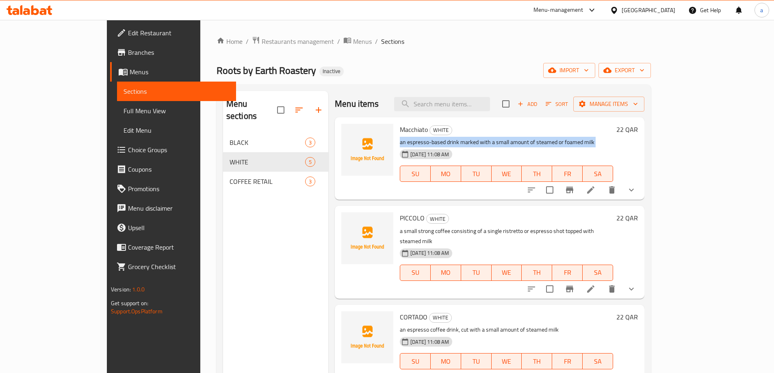
click at [479, 145] on p "an espresso-based drink marked with a small amount of steamed or foamed milk" at bounding box center [506, 142] width 213 height 10
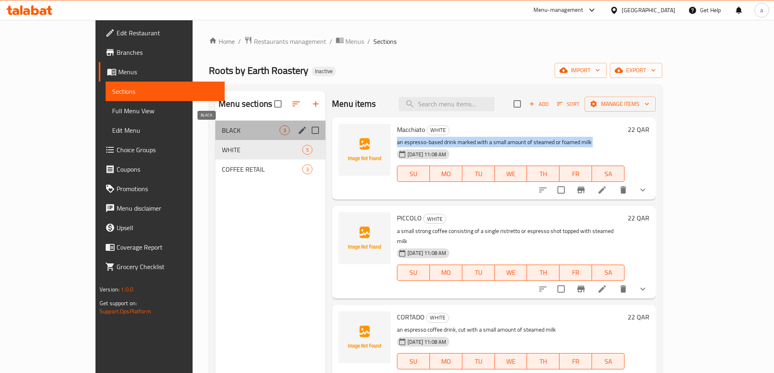
click at [222, 132] on span "BLACK" at bounding box center [251, 130] width 58 height 10
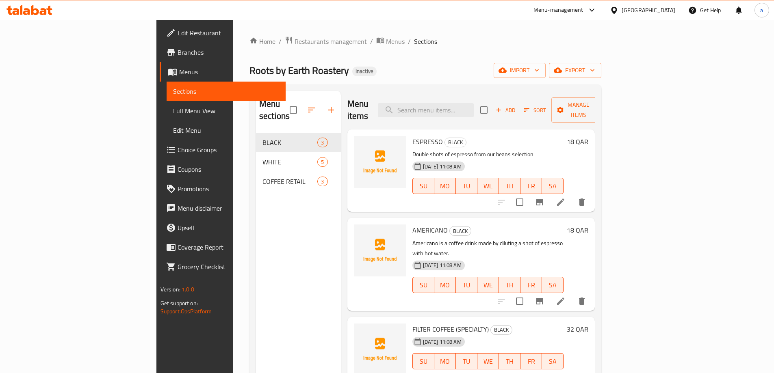
click at [262, 177] on span "COFFEE RETAIL" at bounding box center [289, 182] width 55 height 10
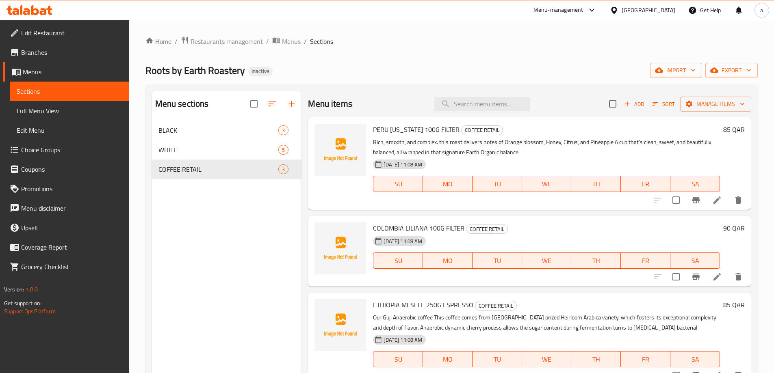
click at [397, 153] on p "Rich, smooth, and complex. this roast delivers notes of Orange blossom, Honey, …" at bounding box center [546, 147] width 347 height 20
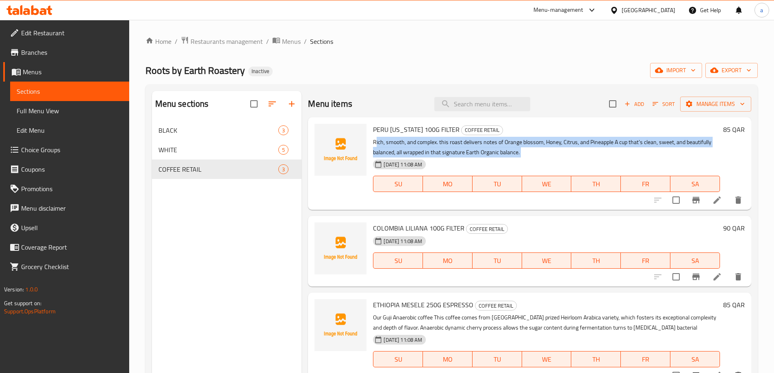
click at [397, 153] on p "Rich, smooth, and complex. this roast delivers notes of Orange blossom, Honey, …" at bounding box center [546, 147] width 347 height 20
click at [298, 37] on span "Menus" at bounding box center [291, 42] width 19 height 10
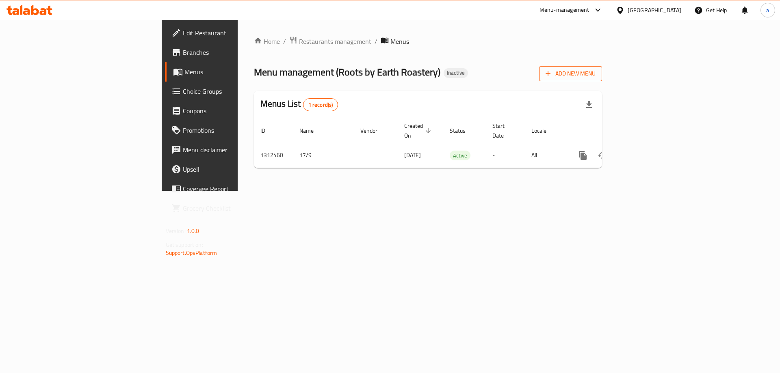
click at [602, 67] on button "Add New Menu" at bounding box center [570, 73] width 63 height 15
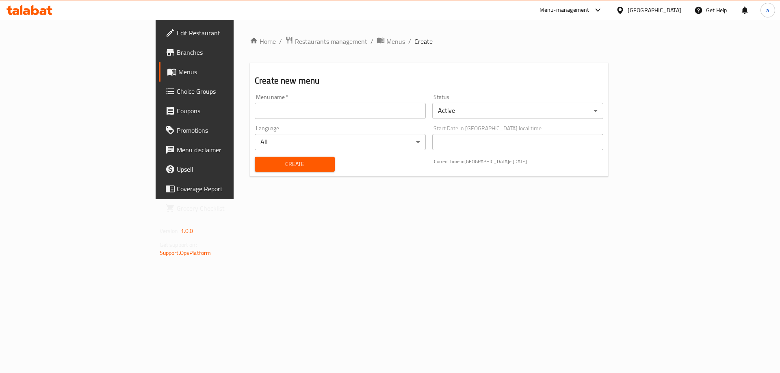
click at [332, 100] on div "Menu name   * Menu name *" at bounding box center [340, 106] width 171 height 25
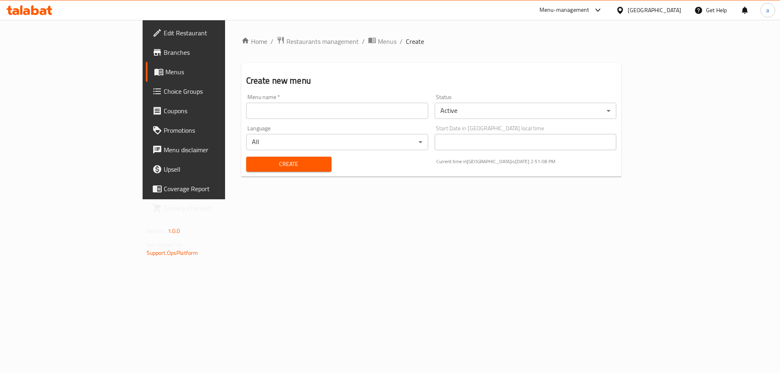
click at [322, 107] on input "text" at bounding box center [337, 111] width 182 height 16
type input "ى"
type input "new menu"
click at [253, 159] on span "Create" at bounding box center [289, 164] width 72 height 10
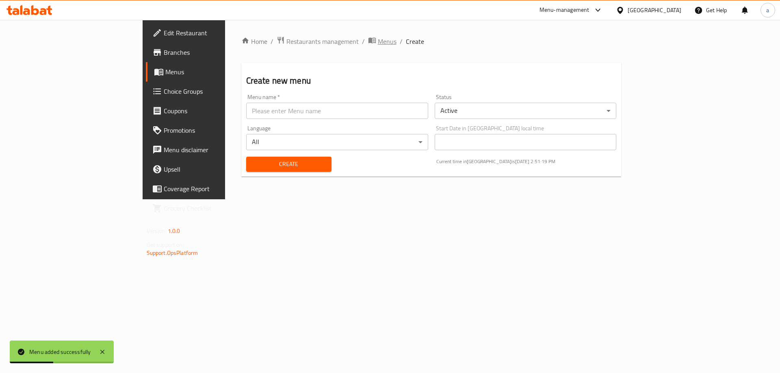
click at [378, 38] on span "Menus" at bounding box center [387, 42] width 19 height 10
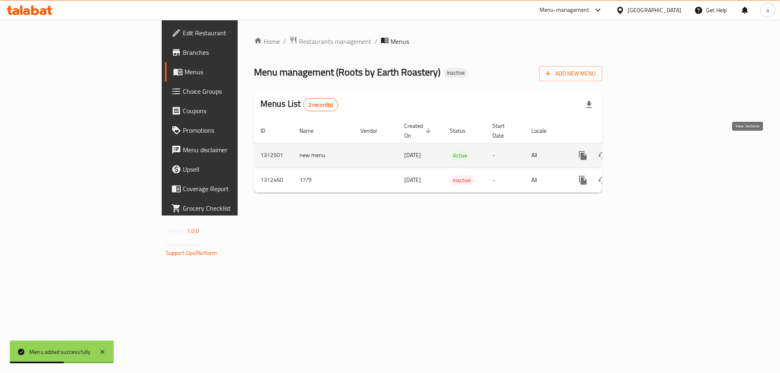
click at [646, 151] on icon "enhanced table" at bounding box center [641, 156] width 10 height 10
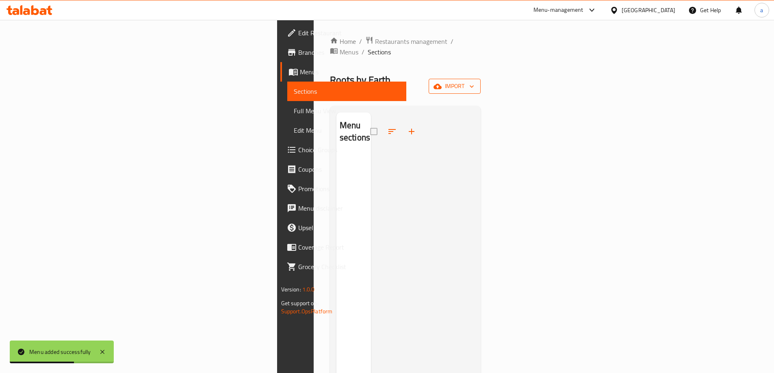
click at [474, 81] on span "import" at bounding box center [454, 86] width 39 height 10
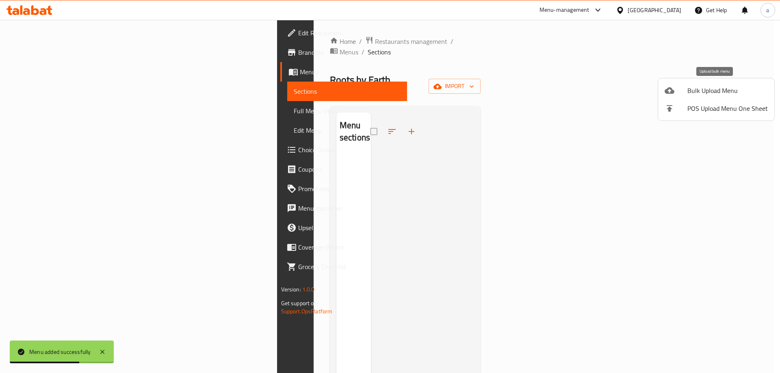
click at [721, 82] on li "Bulk Upload Menu" at bounding box center [716, 91] width 116 height 18
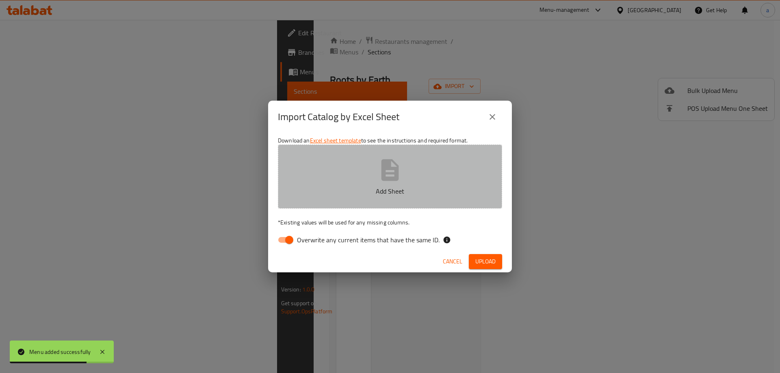
click at [430, 177] on button "Add Sheet" at bounding box center [390, 177] width 224 height 64
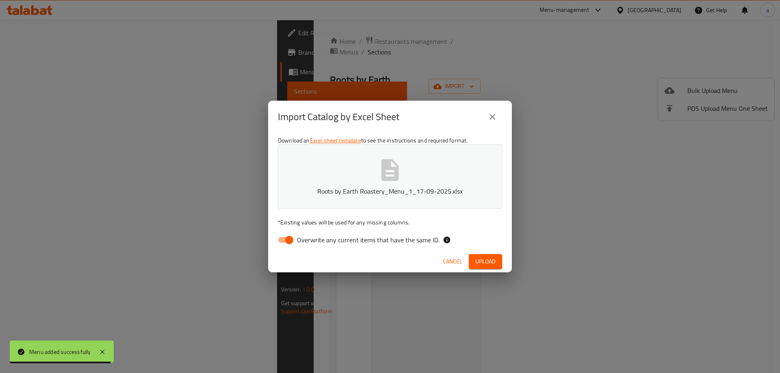
click at [344, 249] on div "Download an Excel sheet template to see the instructions and required format. R…" at bounding box center [390, 192] width 244 height 118
click at [353, 246] on label "Overwrite any current items that have the same ID." at bounding box center [356, 239] width 166 height 15
click at [312, 246] on input "Overwrite any current items that have the same ID." at bounding box center [289, 239] width 46 height 15
checkbox input "false"
click at [490, 119] on icon "close" at bounding box center [492, 117] width 10 height 10
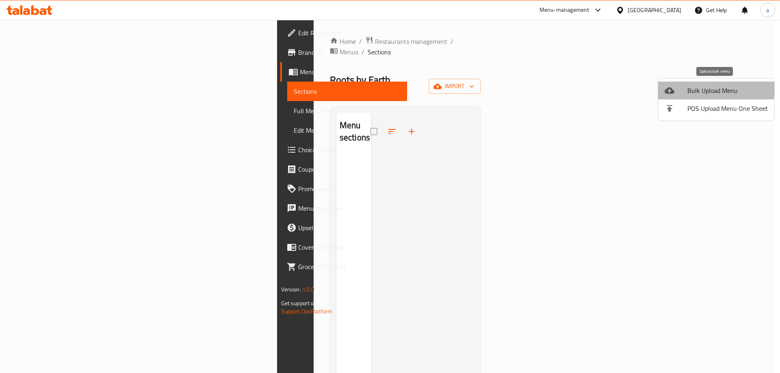
click at [699, 86] on span "Bulk Upload Menu" at bounding box center [727, 91] width 80 height 10
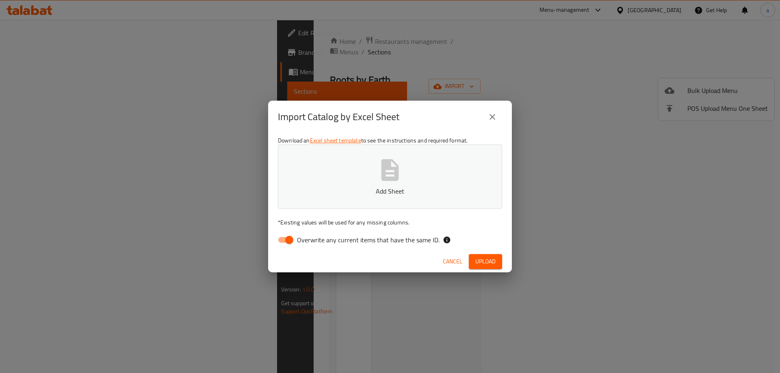
click at [410, 186] on p "Add Sheet" at bounding box center [389, 191] width 199 height 10
click at [342, 242] on span "Overwrite any current items that have the same ID." at bounding box center [368, 240] width 143 height 10
click at [312, 242] on input "Overwrite any current items that have the same ID." at bounding box center [289, 239] width 46 height 15
checkbox input "false"
click at [494, 266] on span "Upload" at bounding box center [485, 262] width 20 height 10
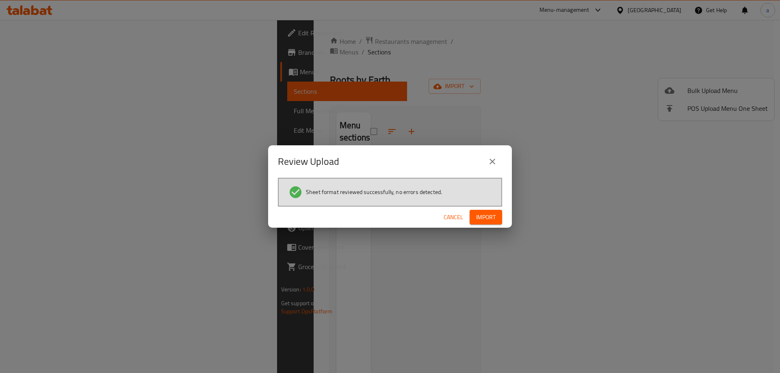
click at [484, 222] on span "Import" at bounding box center [485, 217] width 19 height 10
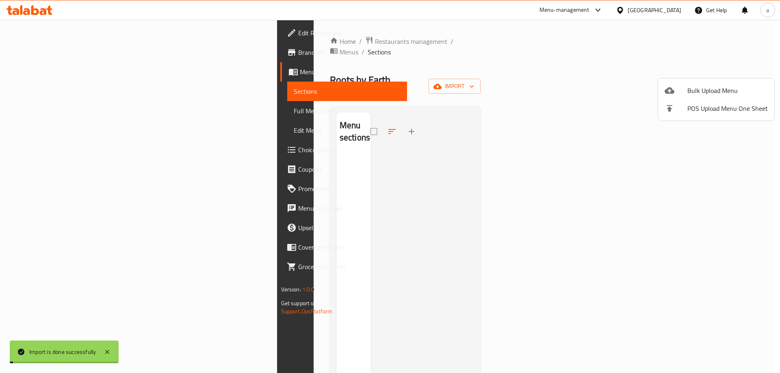
click at [52, 109] on div at bounding box center [390, 186] width 780 height 373
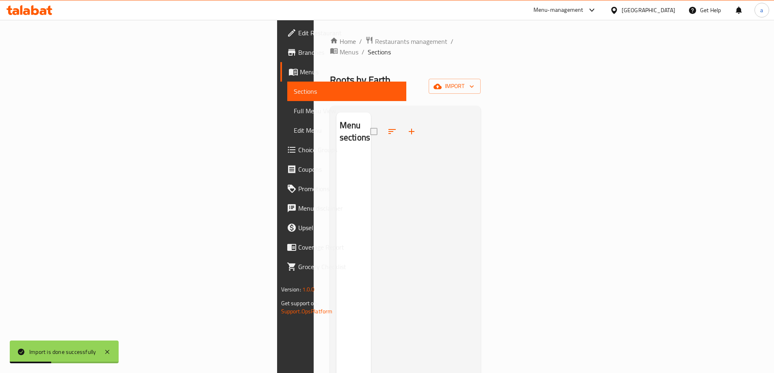
click at [294, 111] on span "Full Menu View" at bounding box center [347, 111] width 106 height 10
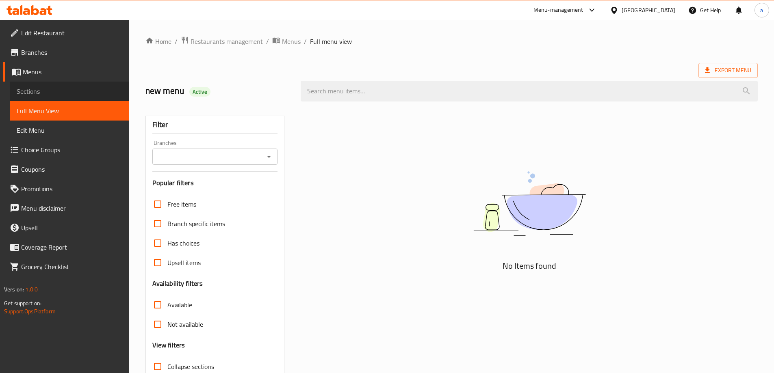
click at [52, 91] on span "Sections" at bounding box center [70, 91] width 106 height 10
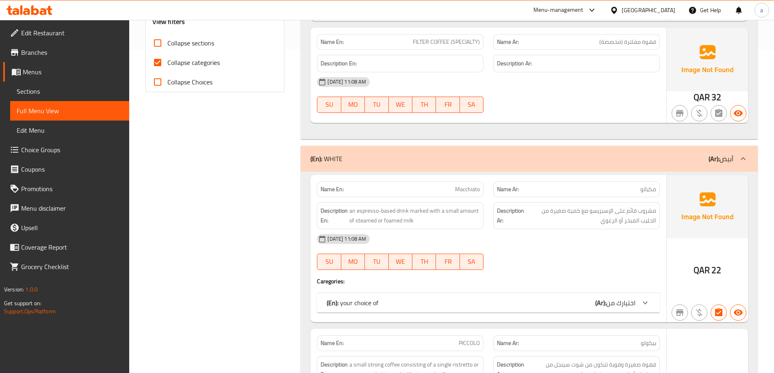
scroll to position [325, 0]
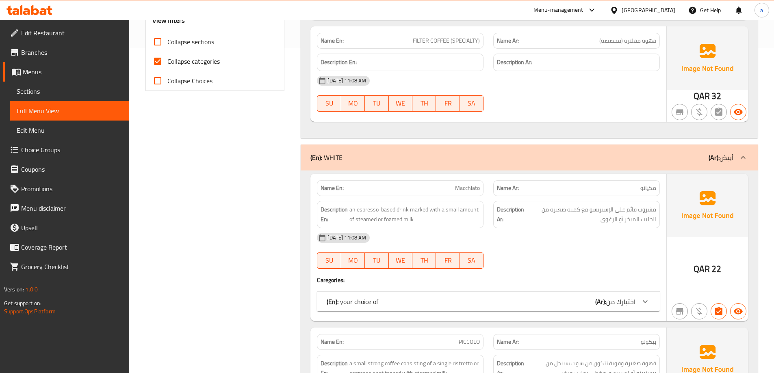
click at [161, 62] on input "Collapse categories" at bounding box center [157, 61] width 19 height 19
checkbox input "false"
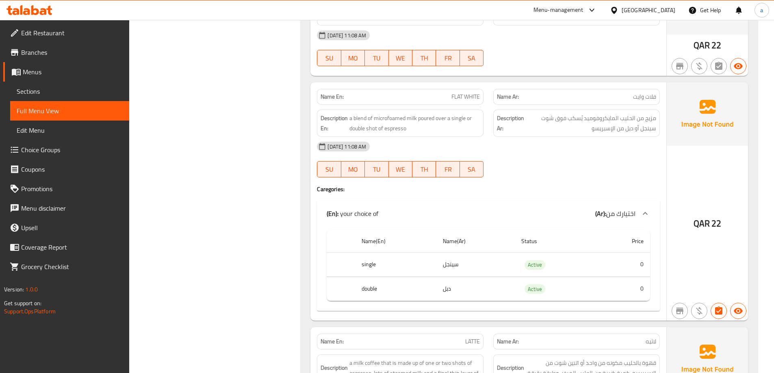
scroll to position [1015, 0]
click at [69, 158] on link "Choice Groups" at bounding box center [66, 149] width 126 height 19
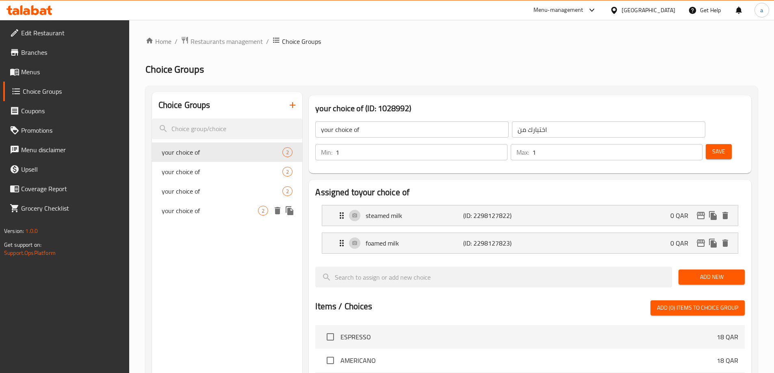
click at [203, 209] on span "your choice of" at bounding box center [210, 211] width 97 height 10
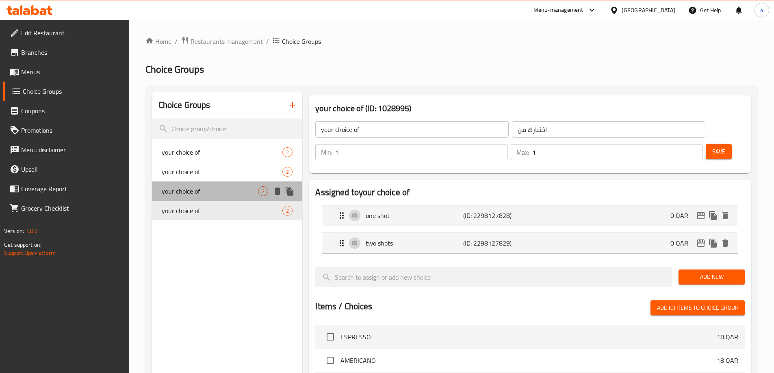
click at [214, 186] on div "your choice of 2" at bounding box center [227, 191] width 151 height 19
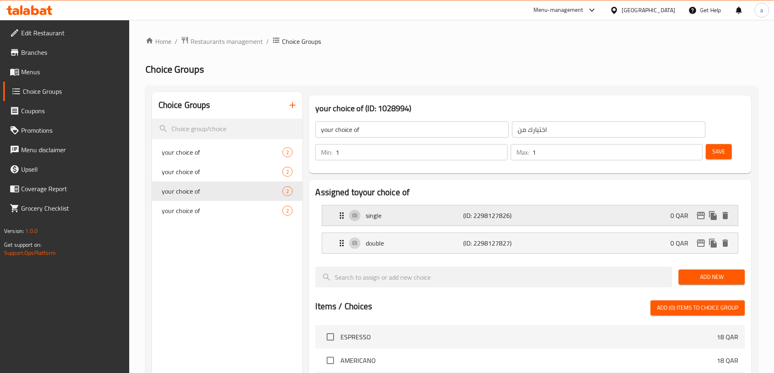
click at [342, 211] on icon "Expand" at bounding box center [342, 216] width 10 height 10
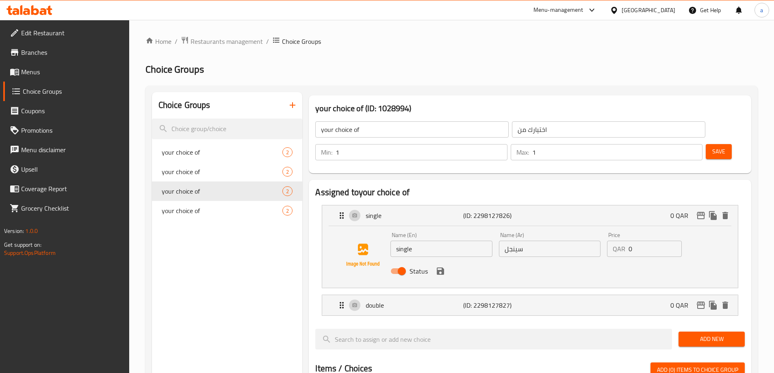
click at [431, 241] on input "single" at bounding box center [441, 249] width 102 height 16
type input "single shot"
click at [510, 241] on input "سينجل" at bounding box center [550, 249] width 102 height 16
click at [506, 241] on input "سينجل" at bounding box center [550, 249] width 102 height 16
click at [530, 241] on input "سينجل" at bounding box center [550, 249] width 102 height 16
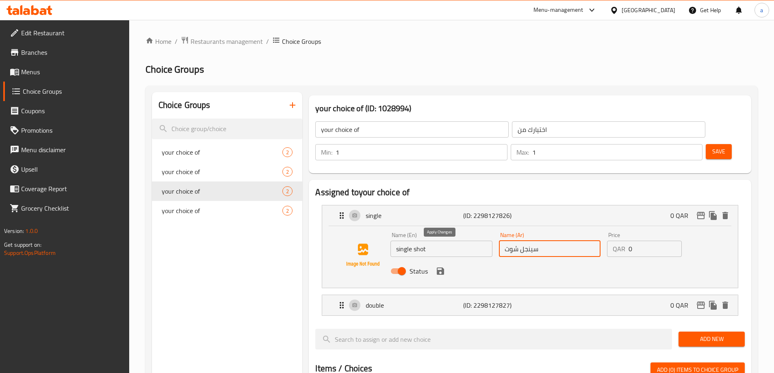
click at [443, 266] on icon "save" at bounding box center [440, 271] width 10 height 10
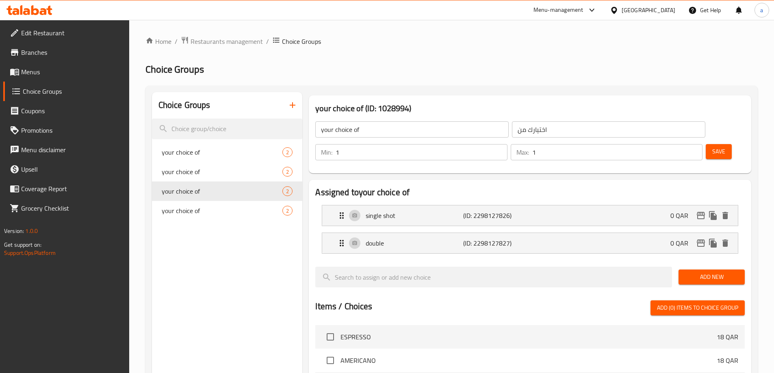
type input "سينجل شوت"
click at [342, 238] on icon "Expand" at bounding box center [342, 243] width 10 height 10
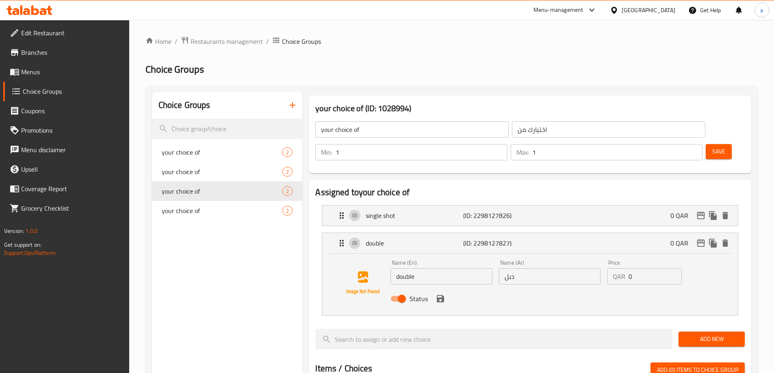
click at [449, 268] on input "double" at bounding box center [441, 276] width 102 height 16
type input "double shot"
click at [515, 268] on input "دبل" at bounding box center [550, 276] width 102 height 16
click at [444, 294] on icon "save" at bounding box center [440, 299] width 10 height 10
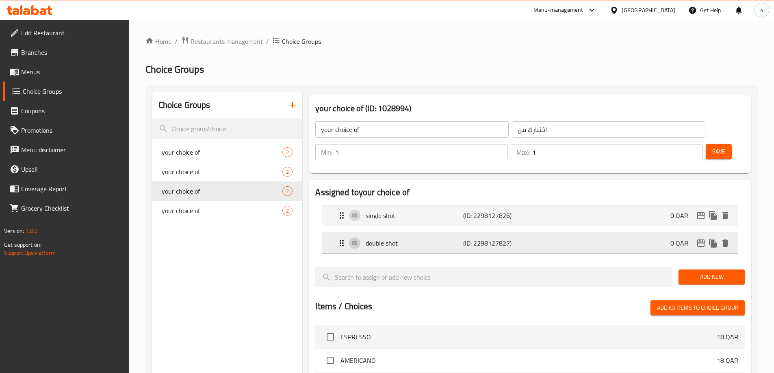
type input "دبل شوت"
click at [712, 147] on span "Save" at bounding box center [718, 152] width 13 height 10
click at [68, 75] on span "Menus" at bounding box center [72, 72] width 102 height 10
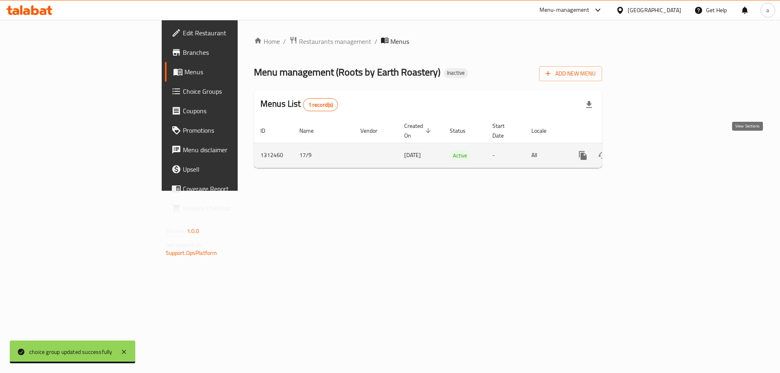
click at [645, 152] on icon "enhanced table" at bounding box center [641, 155] width 7 height 7
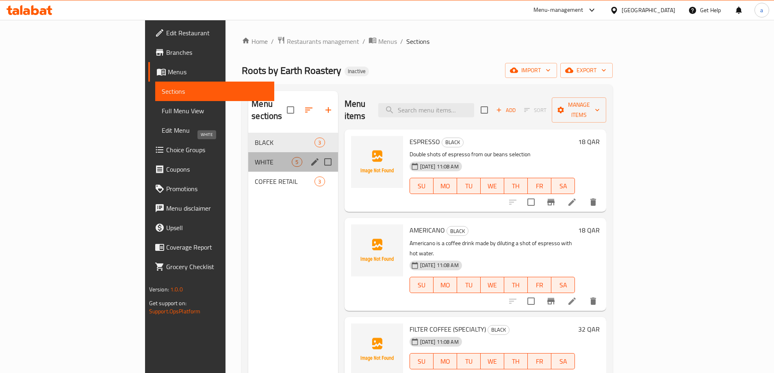
click at [255, 157] on span "WHITE" at bounding box center [273, 162] width 37 height 10
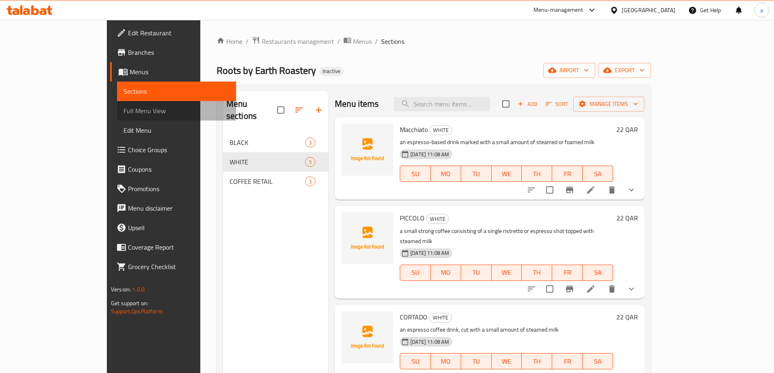
click at [123, 110] on span "Full Menu View" at bounding box center [176, 111] width 106 height 10
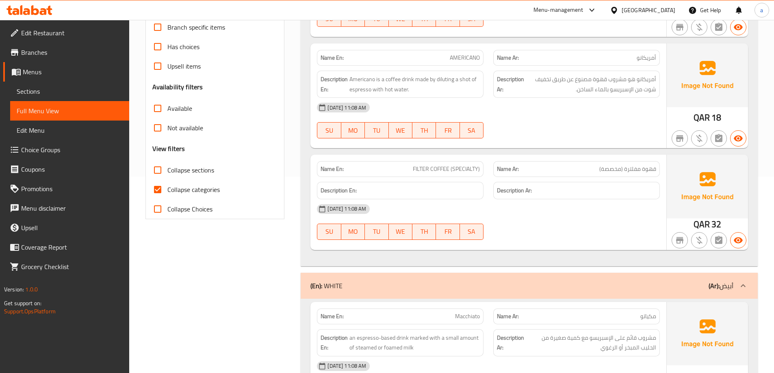
scroll to position [244, 0]
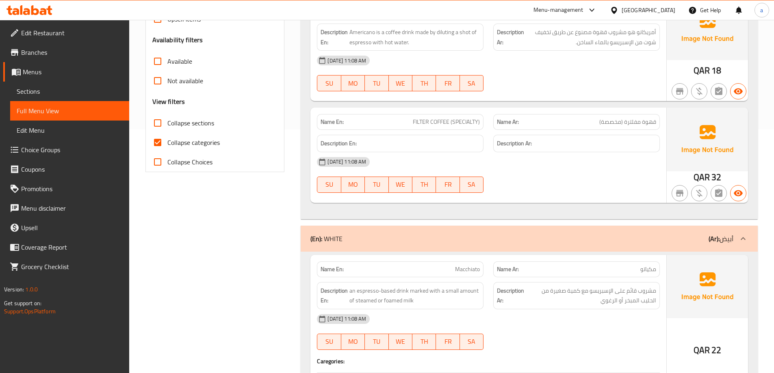
click at [160, 142] on input "Collapse categories" at bounding box center [157, 142] width 19 height 19
checkbox input "false"
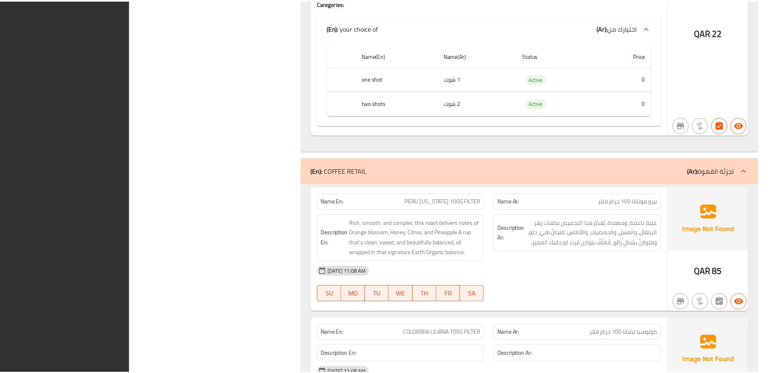
scroll to position [1682, 0]
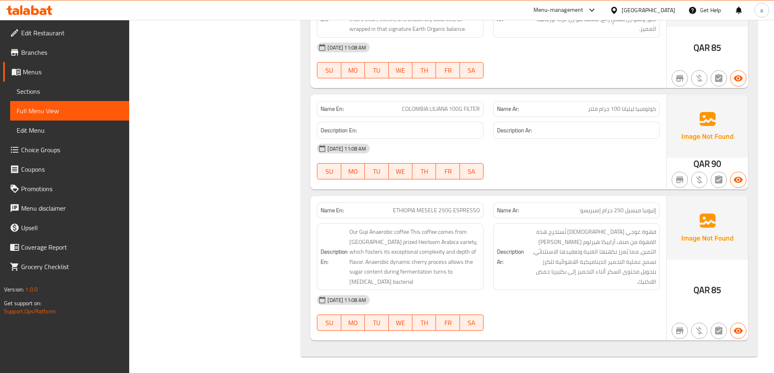
click at [93, 33] on span "Edit Restaurant" at bounding box center [72, 33] width 102 height 10
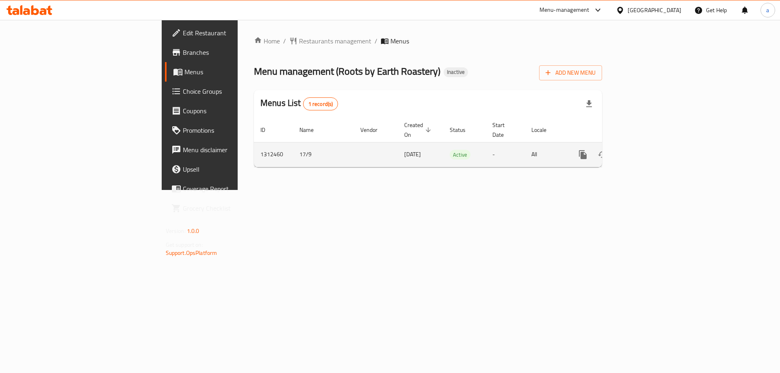
click at [646, 150] on icon "enhanced table" at bounding box center [641, 155] width 10 height 10
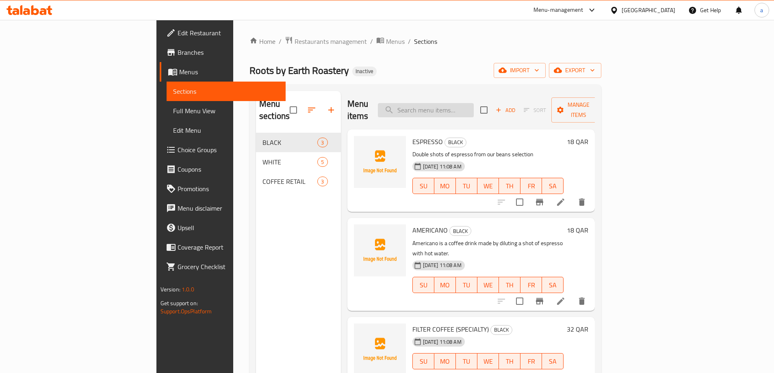
click at [473, 103] on input "search" at bounding box center [426, 110] width 96 height 14
paste input "Macchiato"
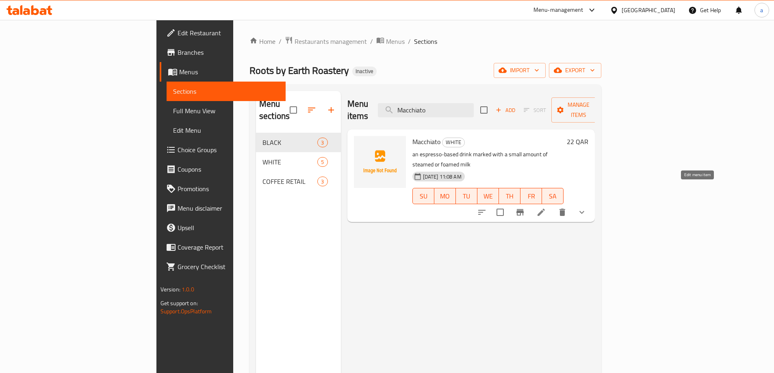
type input "Macchiato"
click at [546, 207] on icon at bounding box center [541, 212] width 10 height 10
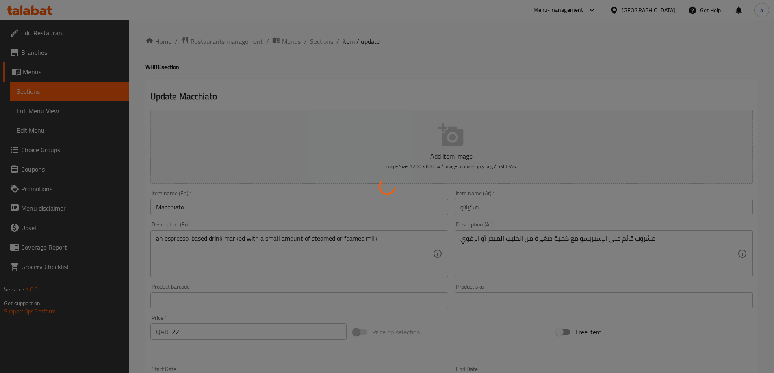
type input "اختيارك من"
type input "1"
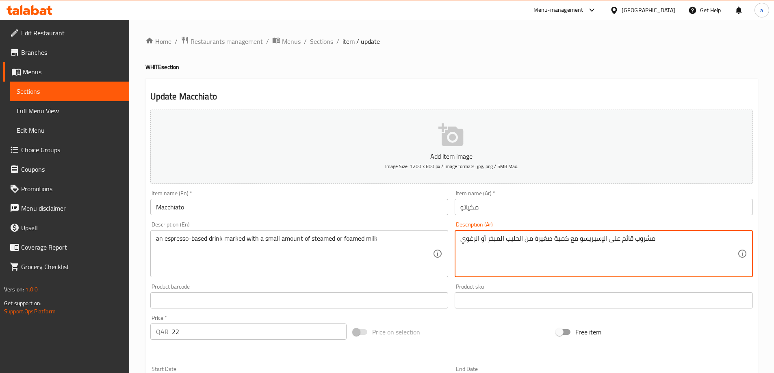
click at [573, 240] on textarea "مشروب قائم على الإسبريسو مع كمية صغيرة من الحليب المبخر أو الرغوي" at bounding box center [598, 254] width 277 height 39
type textarea "مشروب قائم على الإسبريسو تتميز بكمية صغيرة من الحليب المبخر أو الرغوي"
click at [287, 187] on div "Add item image Image Size: 1200 x 800 px / Image formats: jpg, png / 5MB Max." at bounding box center [451, 146] width 609 height 81
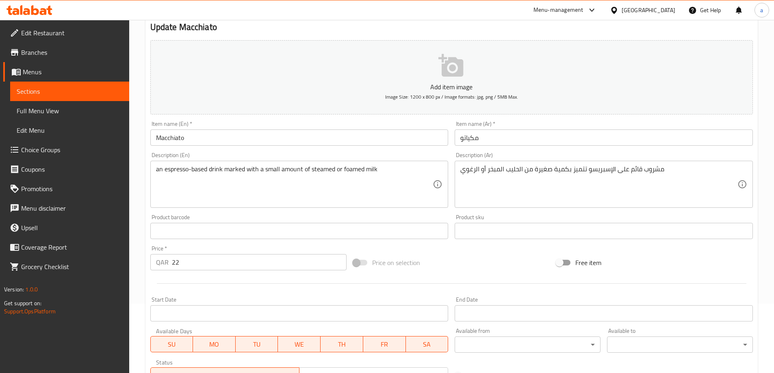
scroll to position [214, 0]
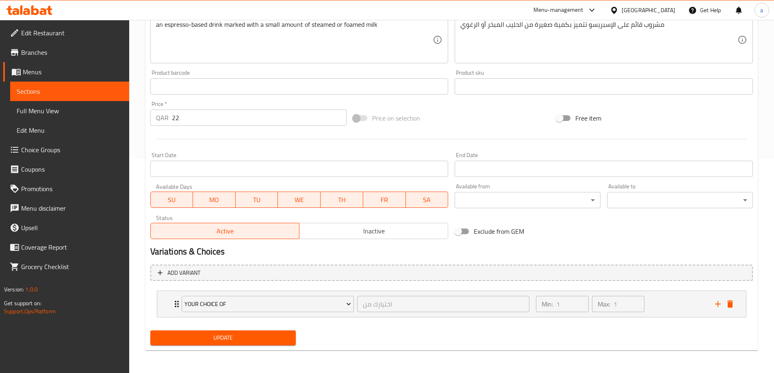
click at [234, 333] on button "Update" at bounding box center [223, 338] width 146 height 15
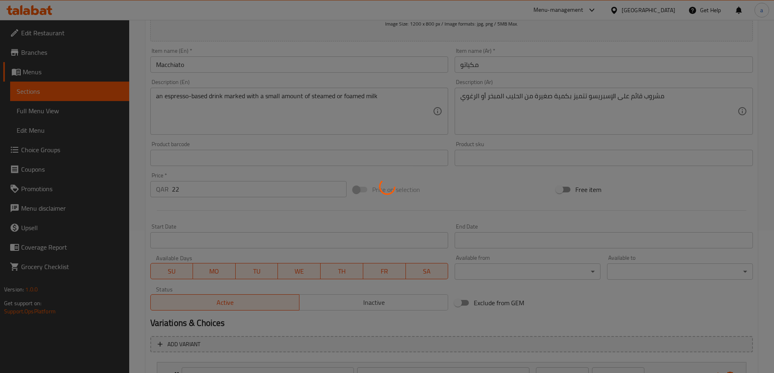
scroll to position [0, 0]
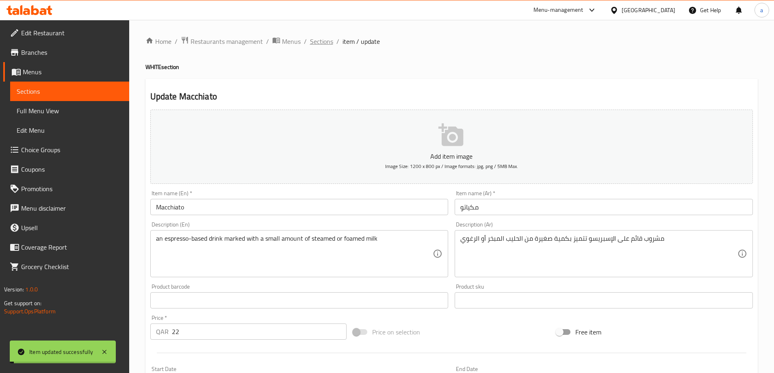
click at [318, 43] on span "Sections" at bounding box center [321, 42] width 23 height 10
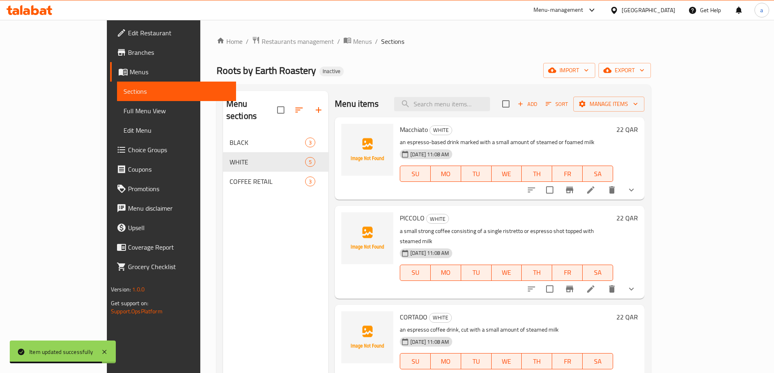
click at [474, 94] on div "Menu items Add Sort Manage items" at bounding box center [489, 104] width 309 height 26
click at [476, 100] on input "search" at bounding box center [442, 104] width 96 height 14
paste input "PERU [US_STATE] 100G FILTER"
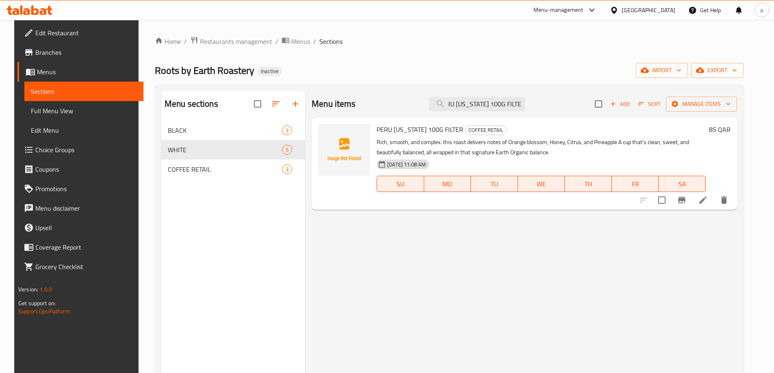
type input "PERU [US_STATE] 100G FILTER"
click at [714, 195] on li at bounding box center [702, 200] width 23 height 15
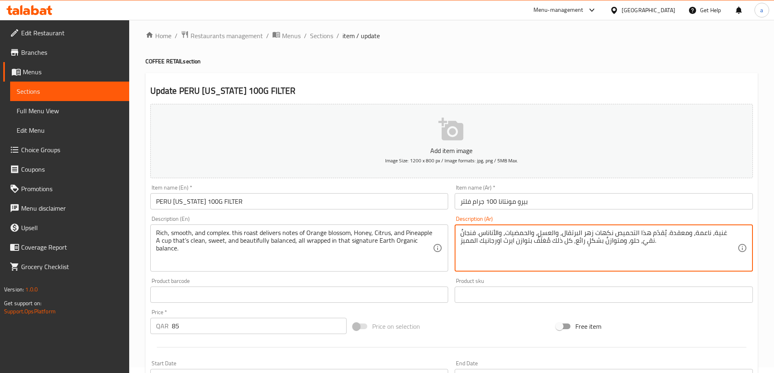
scroll to position [201, 0]
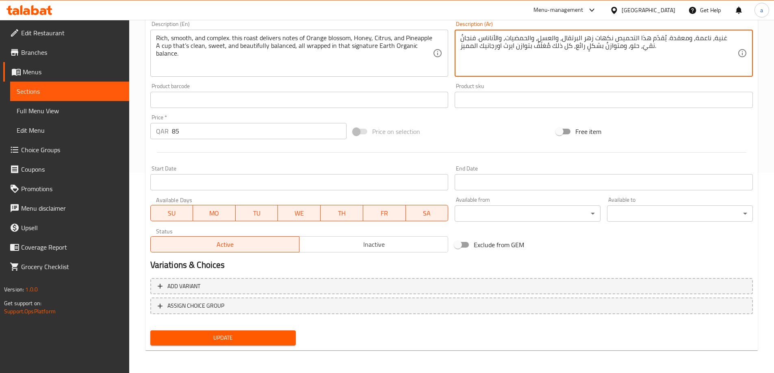
type textarea "غنية، ناعمة، ومعقدة. يُقدّم هذا التحميص نكهات زهر البرتقال، والعسل، والحمضيات، …"
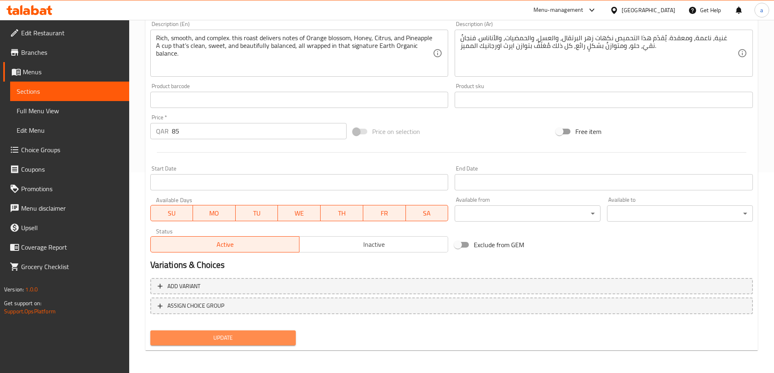
click at [266, 341] on span "Update" at bounding box center [223, 338] width 133 height 10
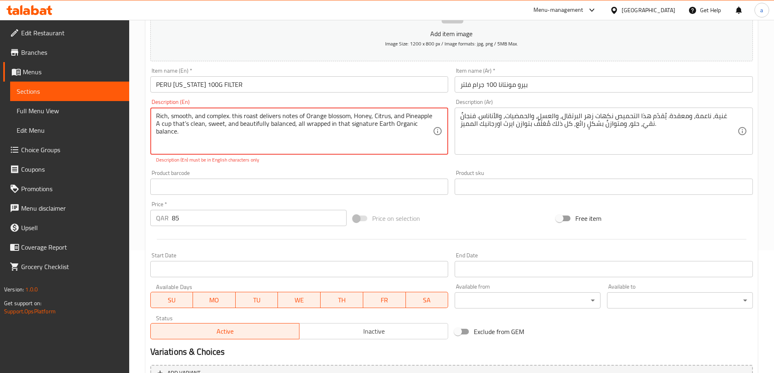
scroll to position [38, 0]
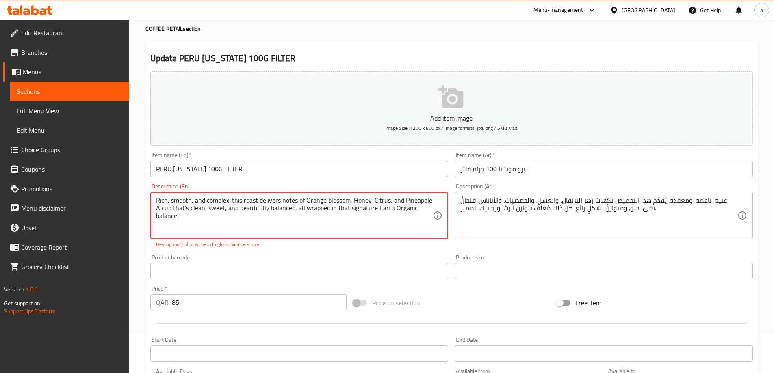
click at [419, 213] on textarea "Rich, smooth, and complex. this roast delivers notes of Orange blossom, Honey, …" at bounding box center [294, 216] width 277 height 39
click at [267, 255] on div "Product barcode Product barcode" at bounding box center [299, 267] width 298 height 25
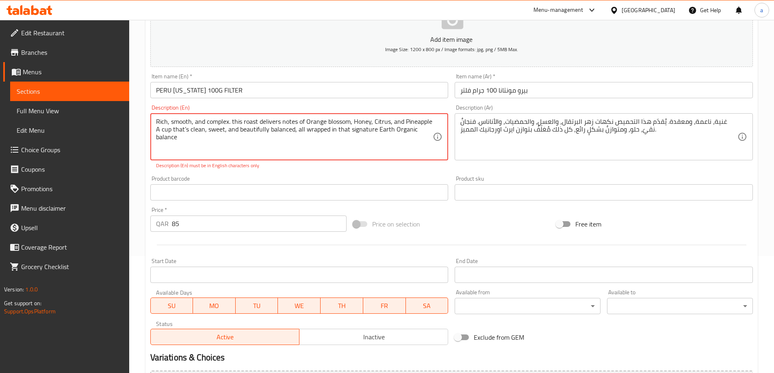
scroll to position [210, 0]
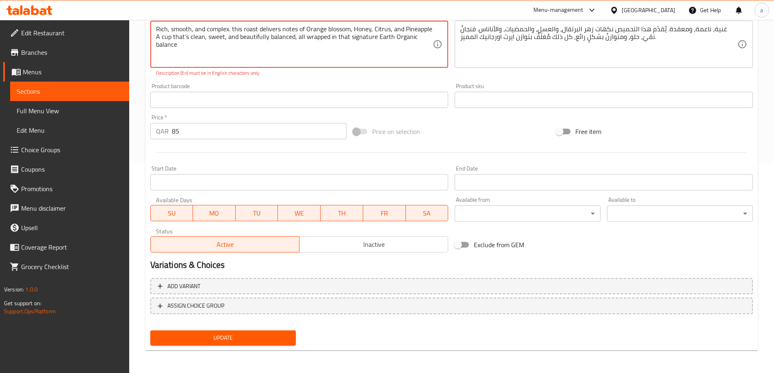
click at [198, 335] on span "Update" at bounding box center [223, 338] width 133 height 10
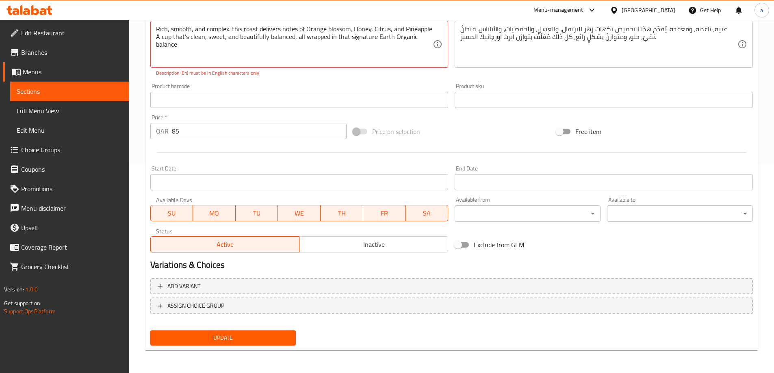
click at [147, 122] on div "Price   * QAR 85 Price *" at bounding box center [248, 126] width 203 height 31
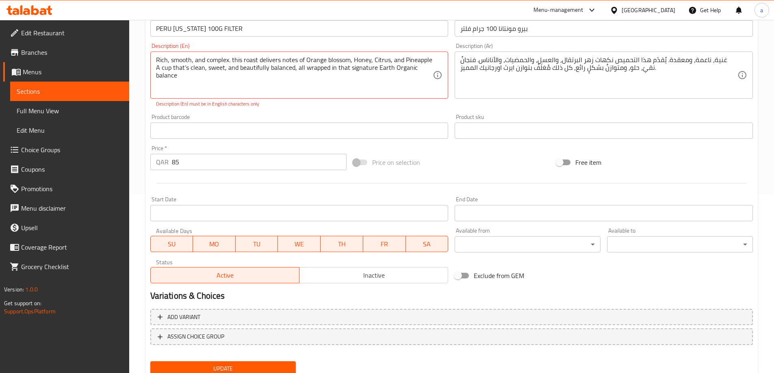
scroll to position [128, 0]
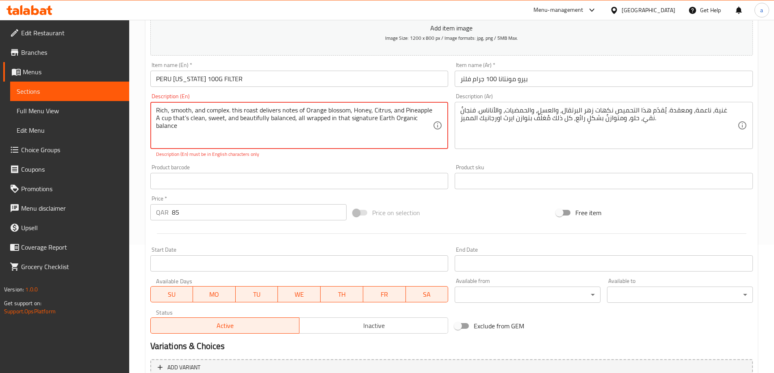
click at [251, 110] on textarea "Rich, smooth, and complex. this roast delivers notes of Orange blossom, Honey, …" at bounding box center [294, 125] width 277 height 39
type textarea "Rich, smooth, and complex. this roast delivers notes of Orange blossom, Honey, …"
click at [241, 113] on textarea "Rich, smooth, and complex. this roast delivers notes of Orange blossom, Honey, …" at bounding box center [294, 125] width 277 height 39
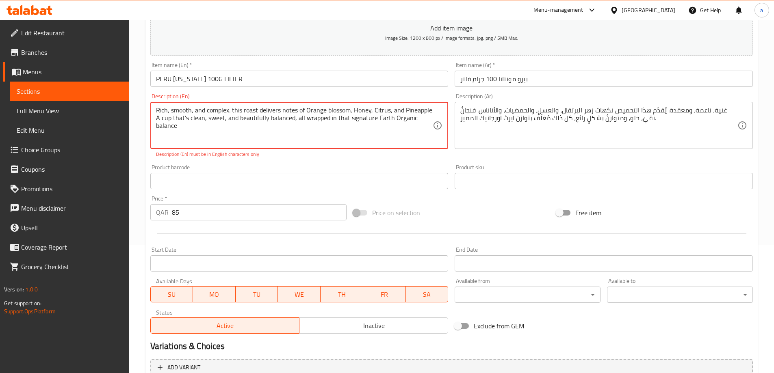
click at [241, 113] on textarea "Rich, smooth, and complex. this roast delivers notes of Orange blossom, Honey, …" at bounding box center [294, 125] width 277 height 39
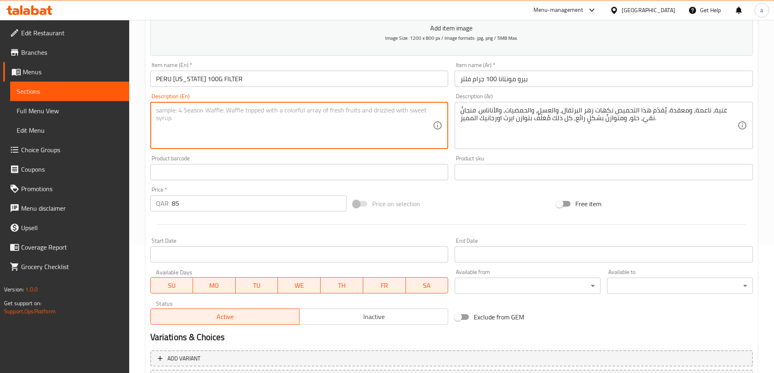
paste textarea "Rich, smooth, and complex. this roast delivers notes of Orange blossom, Honey, …"
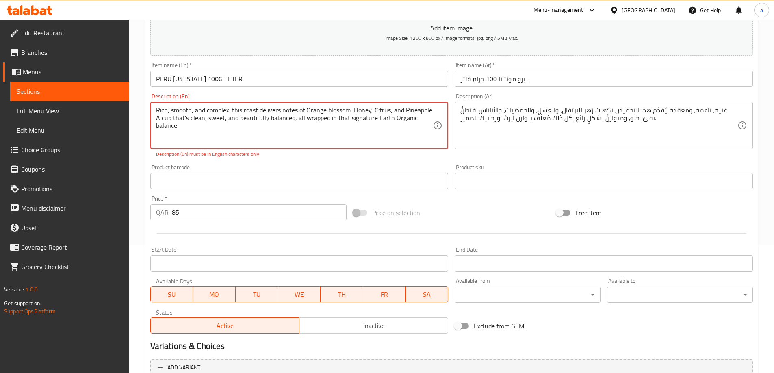
type textarea "Rich, smooth, and complex. this roast delivers notes of Orange blossom, Honey, …"
click at [136, 131] on div "Home / Restaurants management / Menus / Sections / item / update COFFEE RETAIL …" at bounding box center [451, 173] width 644 height 563
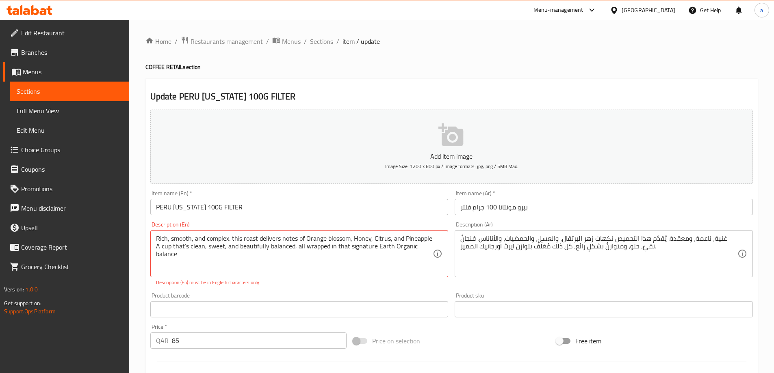
click at [318, 48] on div "Home / Restaurants management / Menus / Sections / item / update COFFEE RETAIL …" at bounding box center [451, 301] width 612 height 530
click at [322, 41] on span "Sections" at bounding box center [321, 42] width 23 height 10
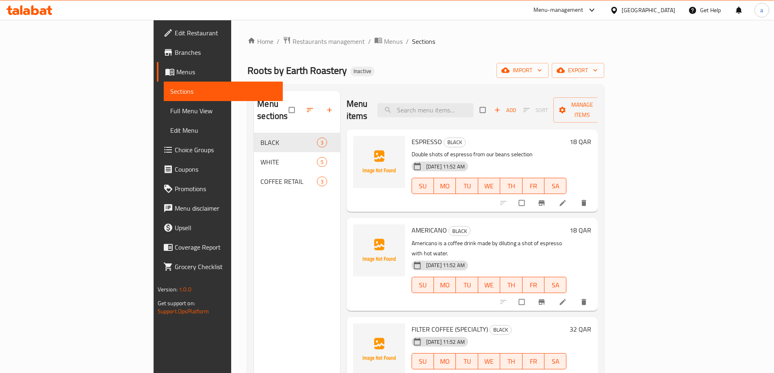
click at [170, 107] on span "Full Menu View" at bounding box center [223, 111] width 106 height 10
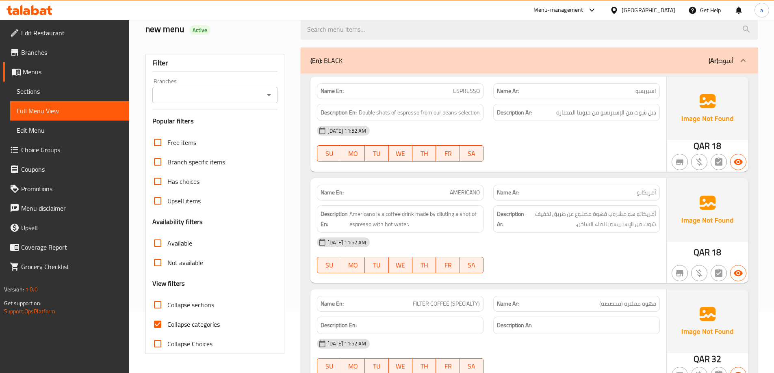
scroll to position [122, 0]
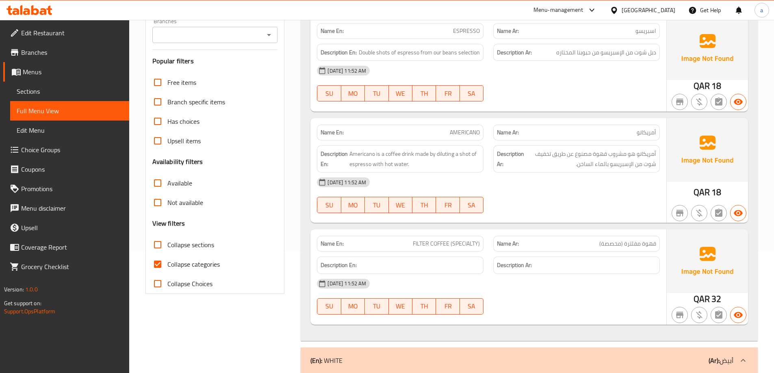
click at [159, 271] on input "Collapse categories" at bounding box center [157, 264] width 19 height 19
checkbox input "false"
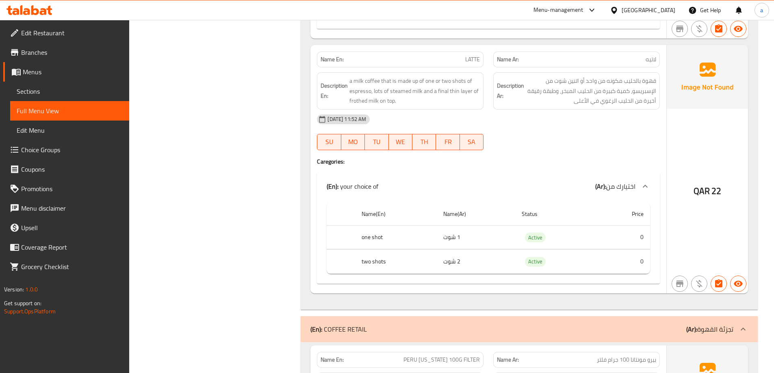
scroll to position [1584, 0]
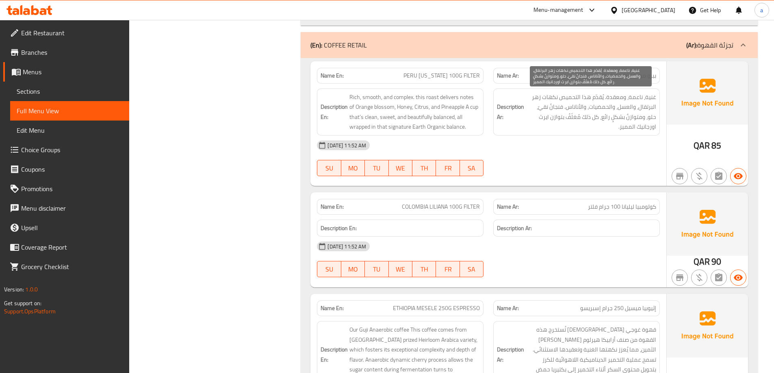
click at [599, 119] on span "غنية، ناعمة، ومعقدة. يُقدّم هذا التحميص نكهات زهر البرتقال، والعسل، والحمضيات، …" at bounding box center [590, 112] width 130 height 40
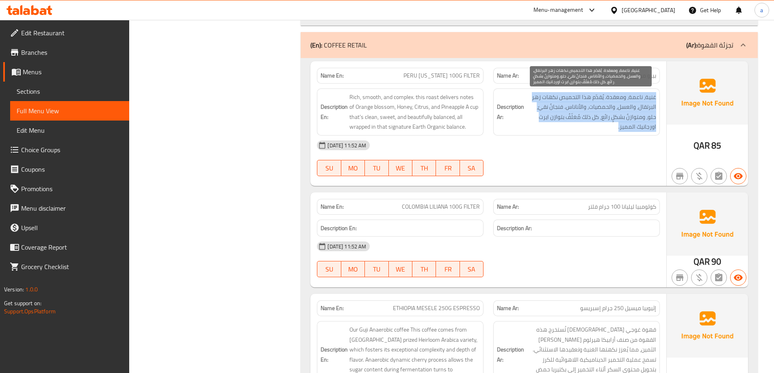
click at [599, 119] on span "غنية، ناعمة، ومعقدة. يُقدّم هذا التحميص نكهات زهر البرتقال، والعسل، والحمضيات، …" at bounding box center [590, 112] width 130 height 40
click at [600, 118] on span "غنية، ناعمة، ومعقدة. يُقدّم هذا التحميص نكهات زهر البرتقال، والعسل، والحمضيات، …" at bounding box center [590, 112] width 130 height 40
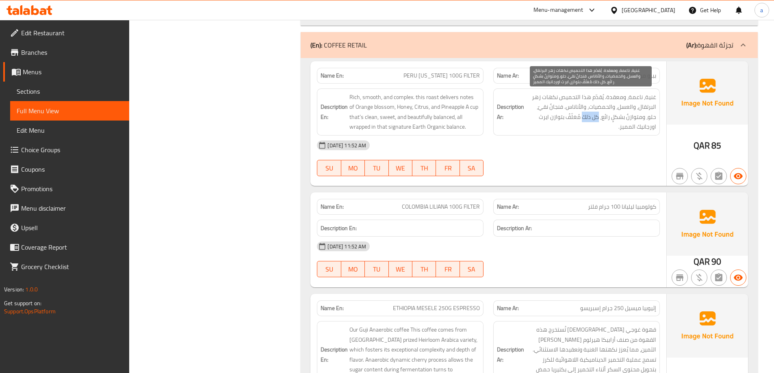
drag, startPoint x: 600, startPoint y: 118, endPoint x: 607, endPoint y: 119, distance: 6.5
click at [607, 119] on span "غنية، ناعمة، ومعقدة. يُقدّم هذا التحميص نكهات زهر البرتقال، والعسل، والحمضيات، …" at bounding box center [590, 112] width 130 height 40
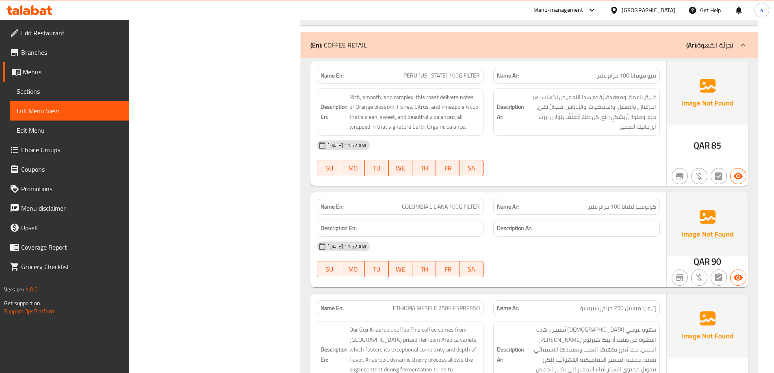
click at [601, 157] on div "[DATE] 11:52 AM SU MO TU WE TH FR SA" at bounding box center [488, 158] width 352 height 45
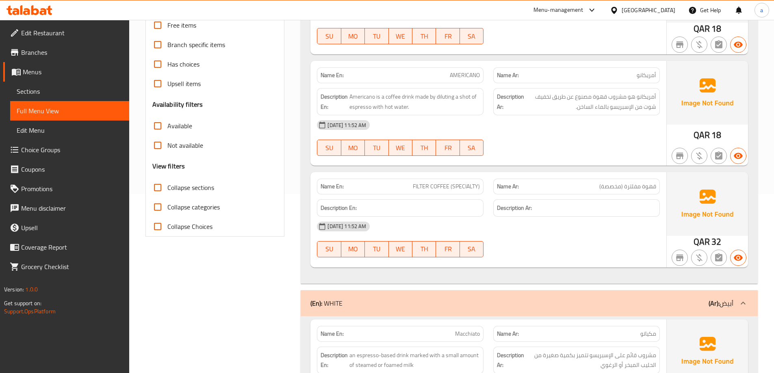
scroll to position [0, 0]
